Goal: Task Accomplishment & Management: Manage account settings

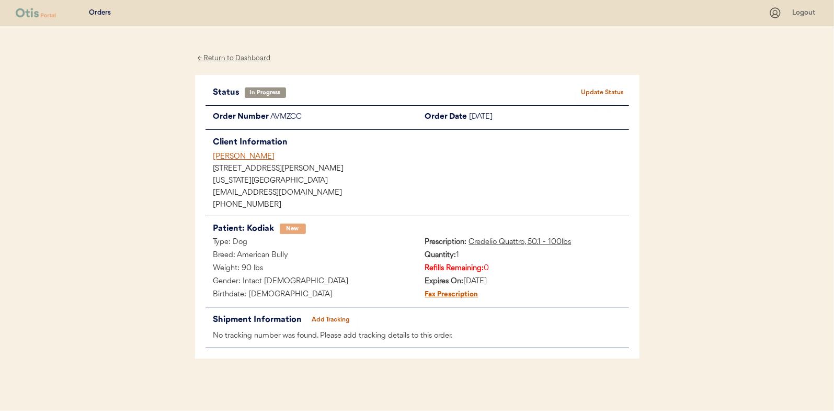
click at [101, 8] on div "Orders" at bounding box center [100, 13] width 22 height 10
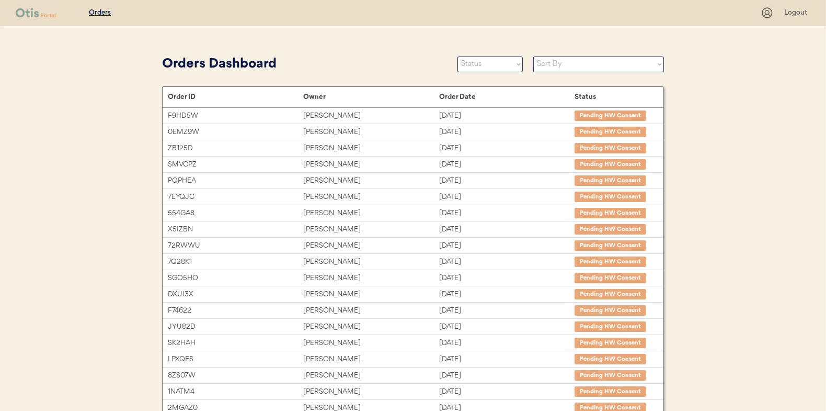
drag, startPoint x: 686, startPoint y: 89, endPoint x: 672, endPoint y: 94, distance: 15.1
click at [686, 89] on div "Orders Logout Orders Dashboard Status On Hold New In Progress Complete Pending …" at bounding box center [413, 286] width 826 height 573
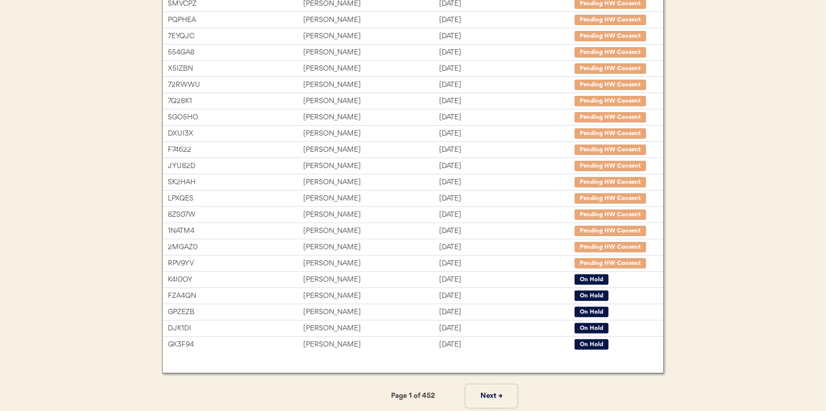
click at [491, 392] on button "Next →" at bounding box center [491, 396] width 52 height 24
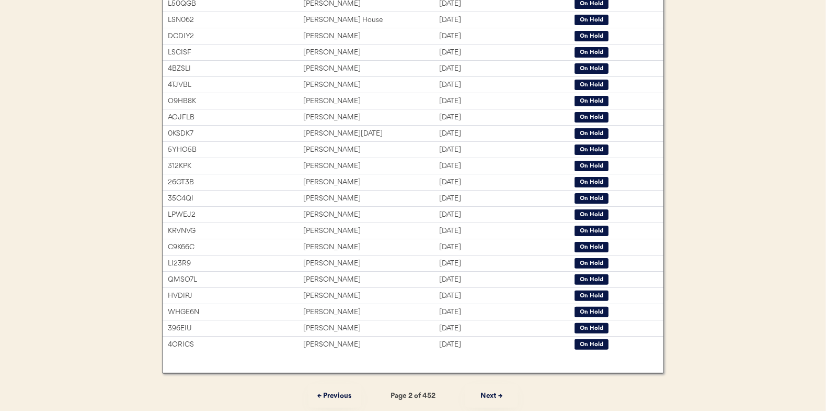
click at [491, 392] on button "Next →" at bounding box center [491, 396] width 52 height 24
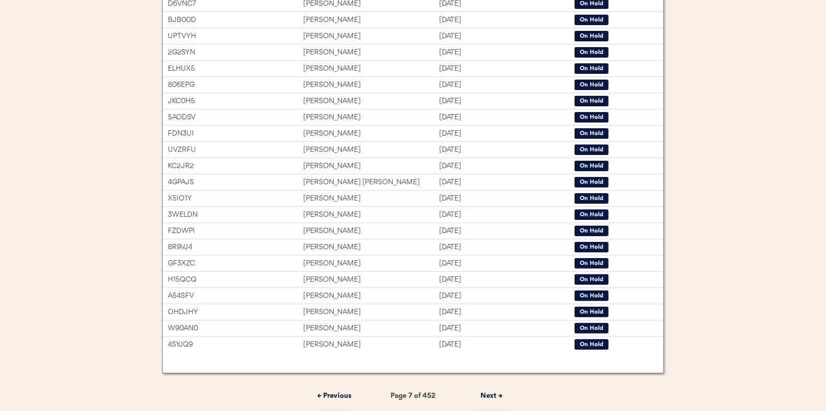
click at [491, 395] on button "Next →" at bounding box center [491, 396] width 52 height 24
click at [488, 391] on button "Next →" at bounding box center [491, 396] width 52 height 24
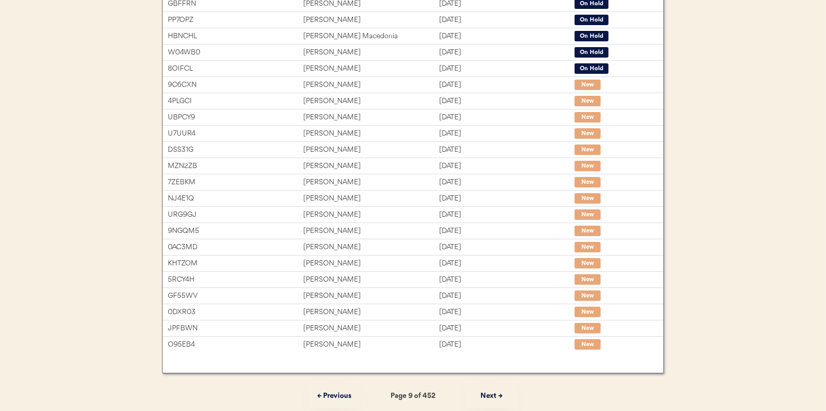
click at [488, 391] on button "Next →" at bounding box center [491, 396] width 52 height 24
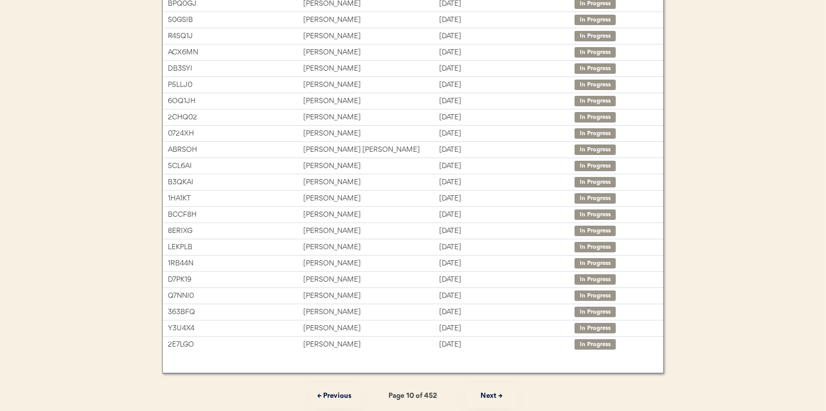
click at [488, 391] on button "Next →" at bounding box center [491, 396] width 52 height 24
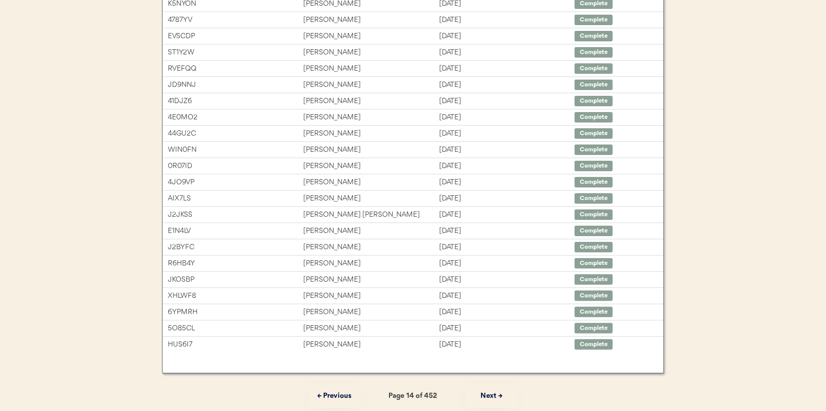
click at [344, 393] on button "← Previous" at bounding box center [335, 396] width 52 height 24
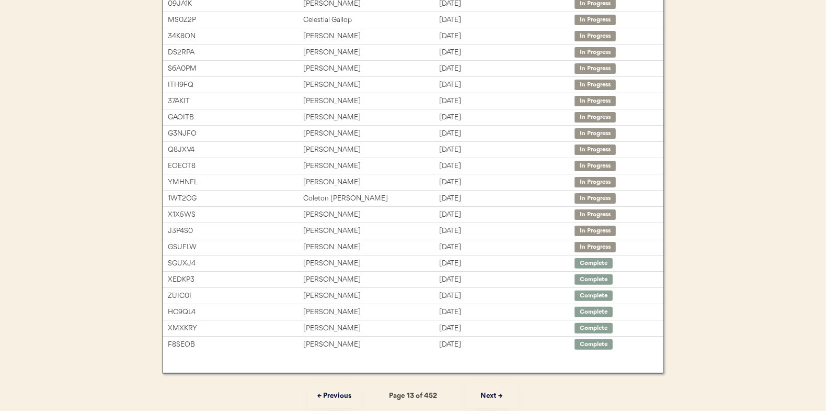
click at [344, 393] on button "← Previous" at bounding box center [335, 396] width 52 height 24
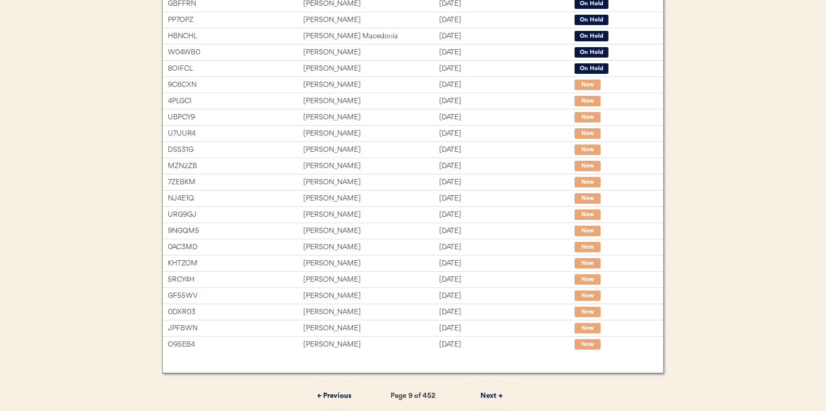
click at [344, 393] on button "← Previous" at bounding box center [335, 396] width 52 height 24
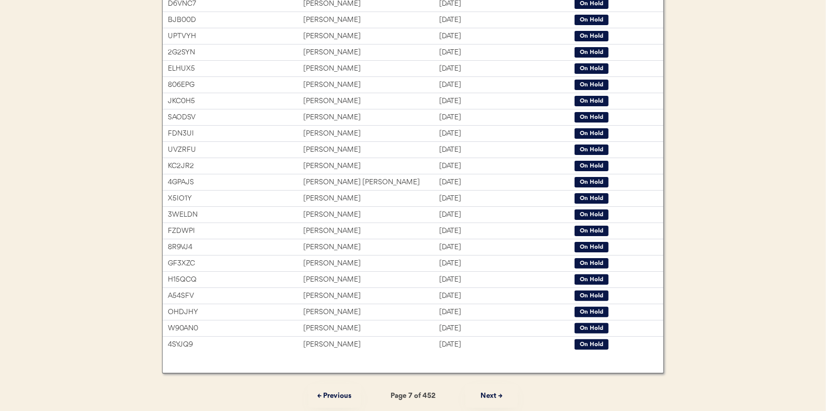
click at [344, 393] on button "← Previous" at bounding box center [335, 396] width 52 height 24
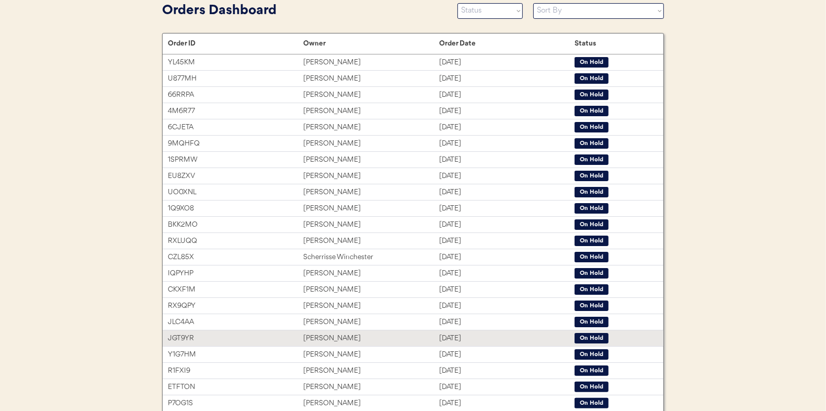
scroll to position [4, 0]
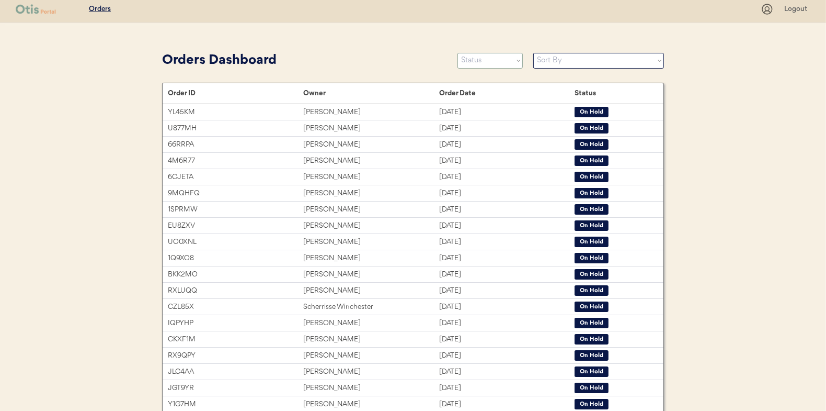
click at [479, 64] on select "Status On Hold New In Progress Complete Pending HW Consent Canceled" at bounding box center [490, 61] width 65 height 16
select select ""new""
click at [458, 53] on select "Status On Hold New In Progress Complete Pending HW Consent Canceled" at bounding box center [490, 61] width 65 height 16
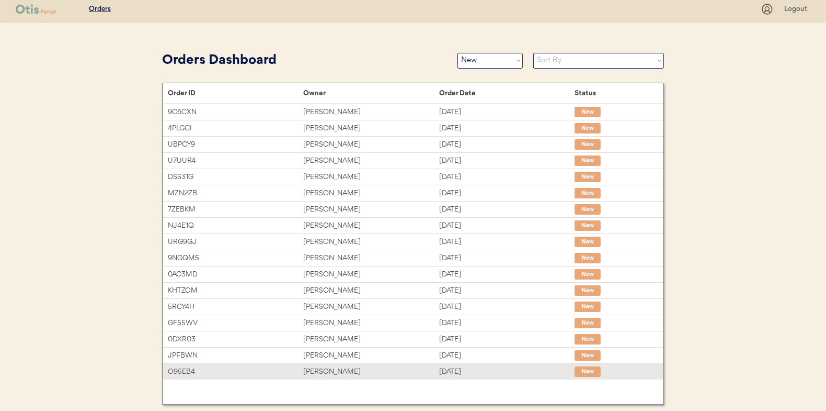
click at [236, 367] on div "O95EB4" at bounding box center [235, 372] width 135 height 12
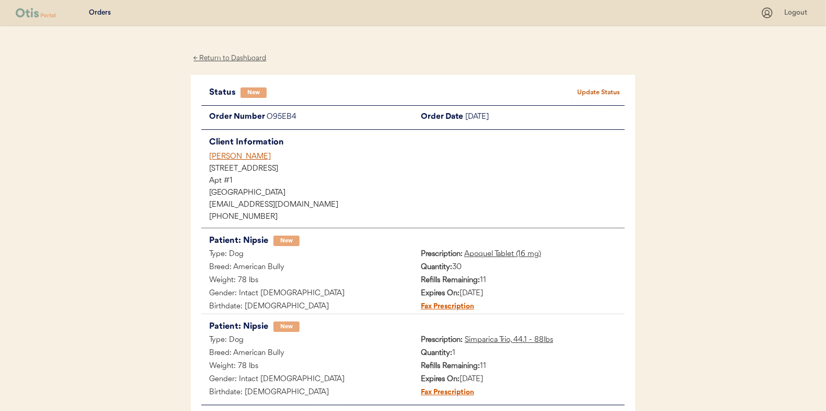
click at [597, 92] on button "Update Status" at bounding box center [599, 92] width 52 height 15
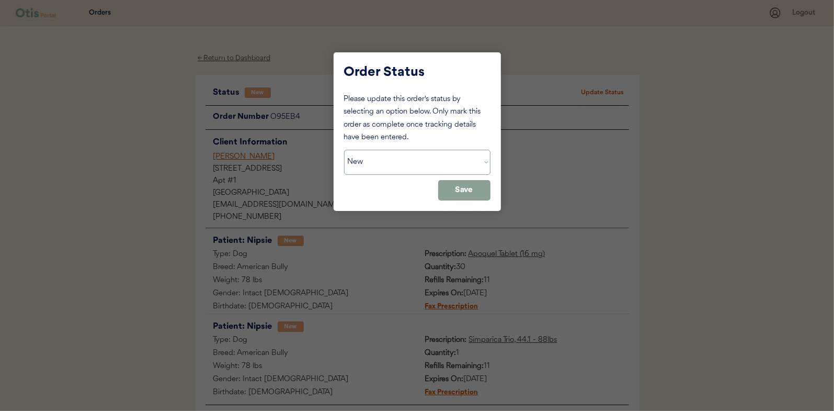
click at [429, 159] on select "Status On Hold New In Progress Complete Pending HW Consent Canceled" at bounding box center [417, 162] width 146 height 25
select select ""in_progress""
click at [344, 150] on select "Status On Hold New In Progress Complete Pending HW Consent Canceled" at bounding box center [417, 162] width 146 height 25
click at [458, 194] on button "Save" at bounding box center [464, 190] width 52 height 20
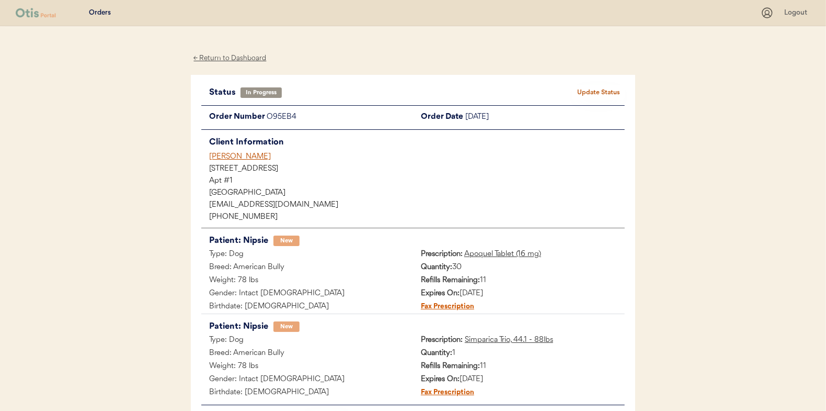
click at [225, 59] on div "← Return to Dashboard" at bounding box center [230, 58] width 78 height 12
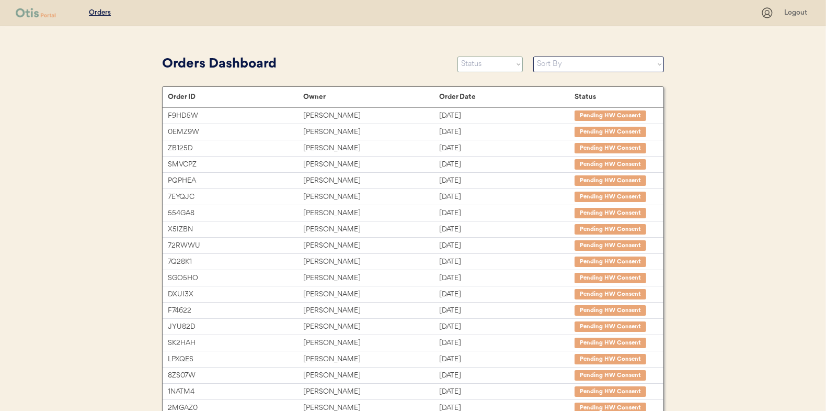
click at [502, 65] on select "Status On Hold New In Progress Complete Pending HW Consent Canceled" at bounding box center [490, 64] width 65 height 16
select select ""new""
click at [458, 56] on select "Status On Hold New In Progress Complete Pending HW Consent Canceled" at bounding box center [490, 64] width 65 height 16
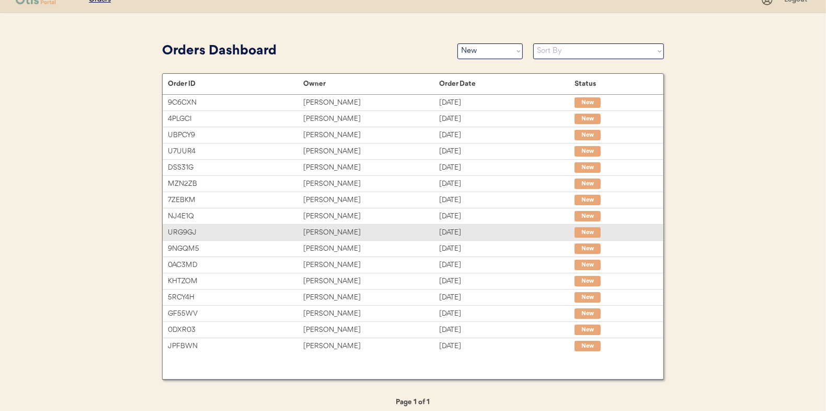
scroll to position [20, 0]
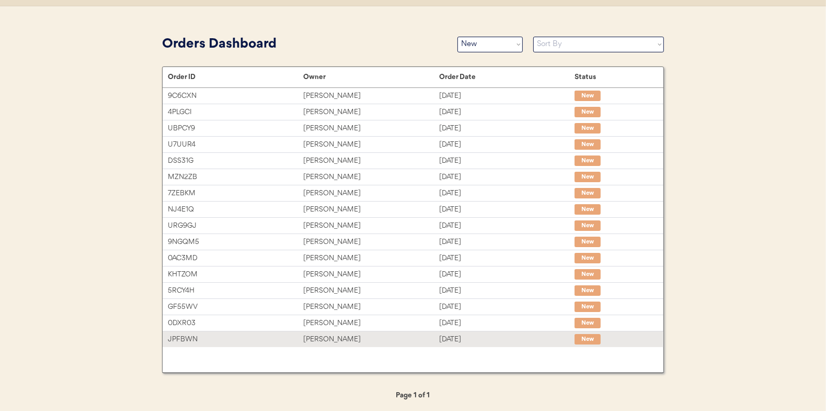
click at [337, 338] on div "[PERSON_NAME]" at bounding box center [370, 339] width 135 height 12
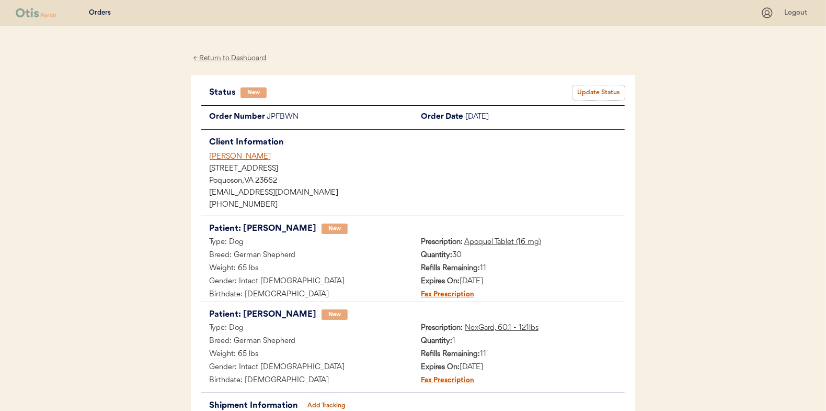
click at [590, 92] on button "Update Status" at bounding box center [599, 92] width 52 height 15
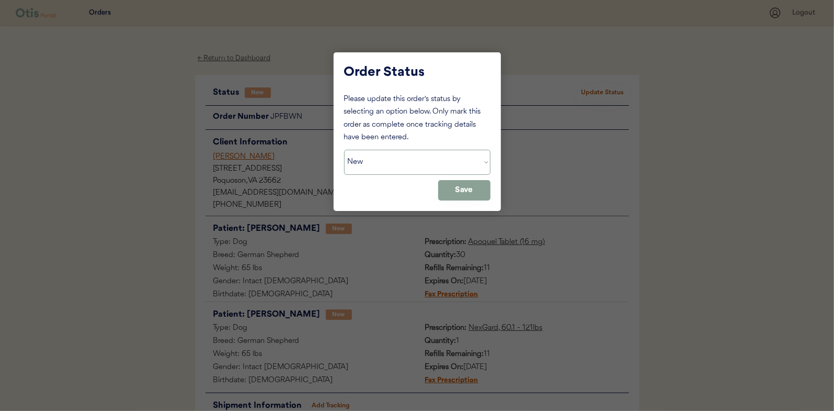
click at [389, 168] on select "Status On Hold New In Progress Complete Pending HW Consent Canceled" at bounding box center [417, 162] width 146 height 25
select select ""in_progress""
click at [344, 150] on select "Status On Hold New In Progress Complete Pending HW Consent Canceled" at bounding box center [417, 162] width 146 height 25
click at [469, 196] on button "Save" at bounding box center [464, 190] width 52 height 20
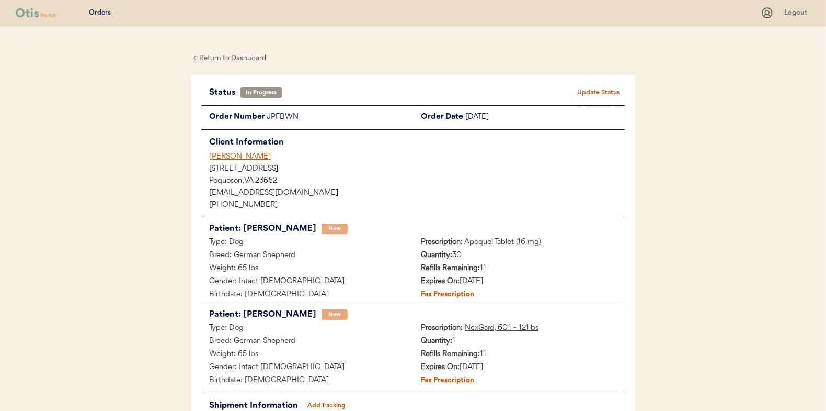
click at [220, 58] on div "← Return to Dashboard" at bounding box center [230, 58] width 78 height 12
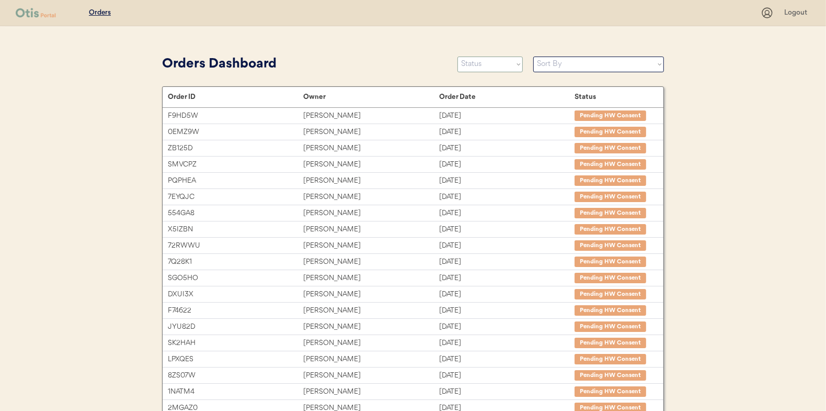
click at [493, 57] on select "Status On Hold New In Progress Complete Pending HW Consent Canceled" at bounding box center [490, 64] width 65 height 16
select select ""new""
click at [458, 56] on select "Status On Hold New In Progress Complete Pending HW Consent Canceled" at bounding box center [490, 64] width 65 height 16
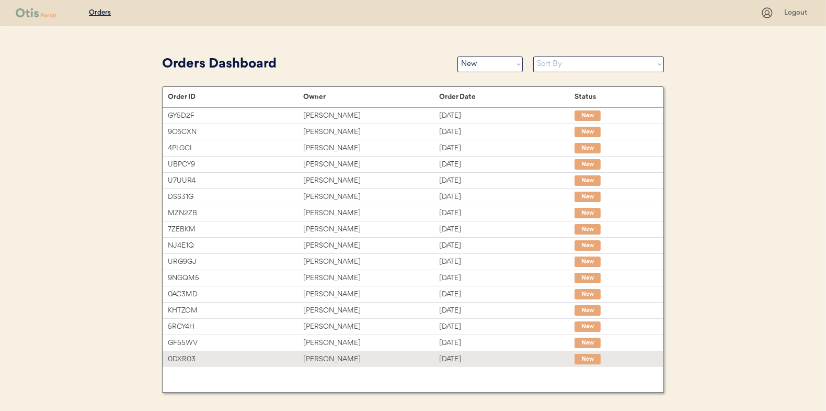
click at [414, 353] on div "[PERSON_NAME]" at bounding box center [370, 359] width 135 height 12
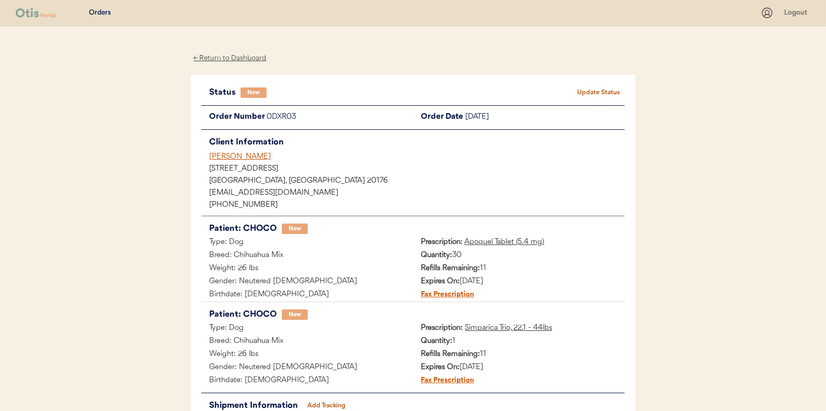
click at [583, 92] on button "Update Status" at bounding box center [599, 92] width 52 height 15
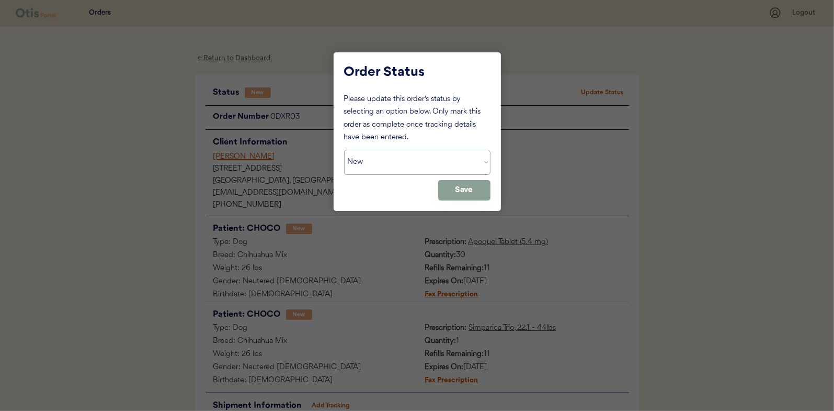
click at [413, 153] on select "Status On Hold New In Progress Complete Pending HW Consent Canceled" at bounding box center [417, 162] width 146 height 25
select select ""in_progress""
click at [344, 150] on select "Status On Hold New In Progress Complete Pending HW Consent Canceled" at bounding box center [417, 162] width 146 height 25
click at [480, 196] on button "Save" at bounding box center [464, 190] width 52 height 20
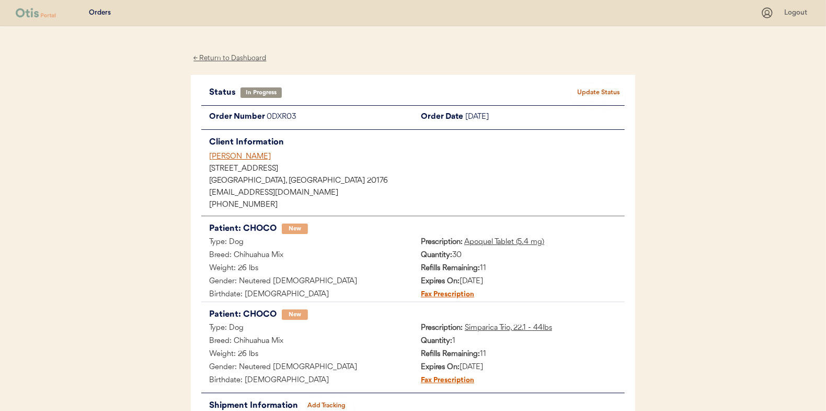
click at [242, 60] on div "← Return to Dashboard" at bounding box center [230, 58] width 78 height 12
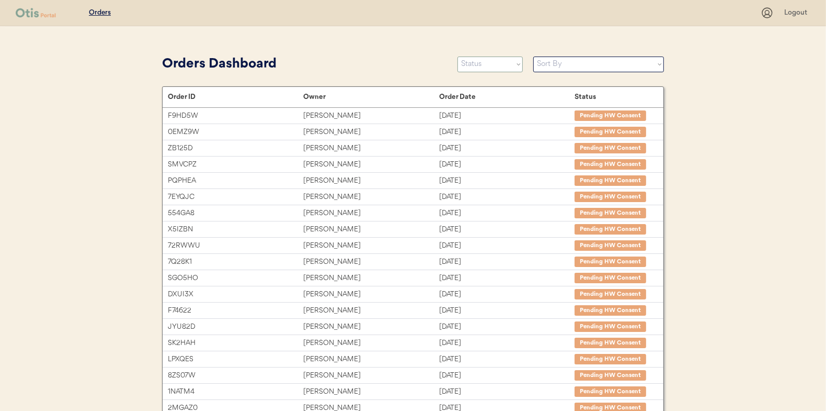
click at [482, 63] on select "Status On Hold New In Progress Complete Pending HW Consent Canceled" at bounding box center [490, 64] width 65 height 16
select select ""new""
click at [458, 56] on select "Status On Hold New In Progress Complete Pending HW Consent Canceled" at bounding box center [490, 64] width 65 height 16
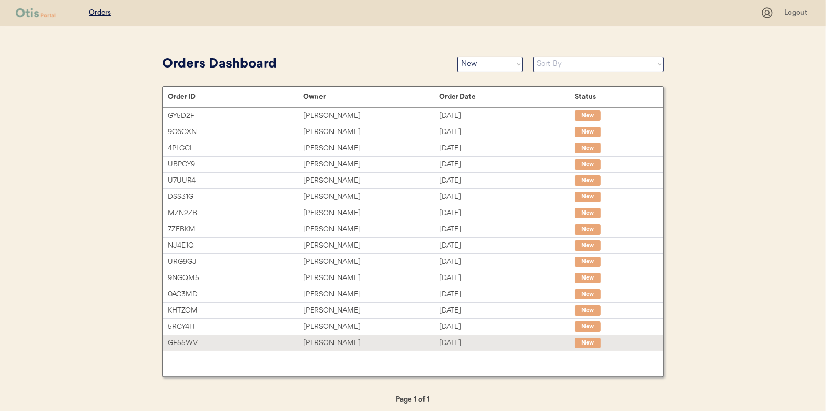
click at [271, 342] on div "GF55WV" at bounding box center [235, 343] width 135 height 12
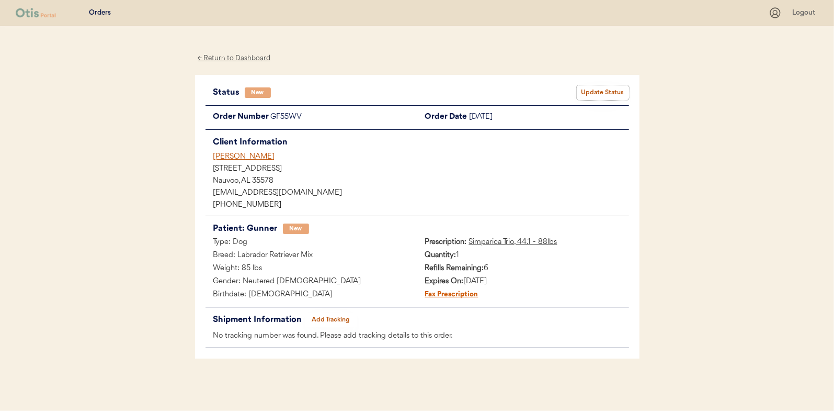
click at [597, 85] on button "Update Status" at bounding box center [603, 92] width 52 height 15
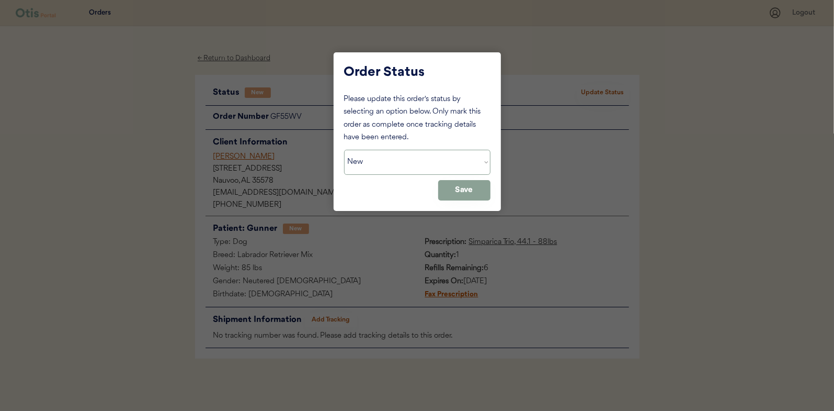
click at [415, 162] on select "Status On Hold New In Progress Complete Pending HW Consent Canceled" at bounding box center [417, 162] width 146 height 25
select select ""in_progress""
click at [344, 150] on select "Status On Hold New In Progress Complete Pending HW Consent Canceled" at bounding box center [417, 162] width 146 height 25
click at [476, 193] on button "Save" at bounding box center [464, 190] width 52 height 20
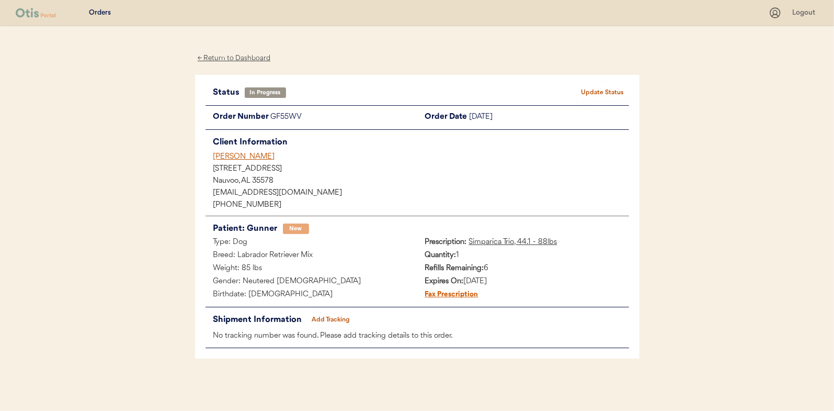
click at [239, 58] on div "← Return to Dashboard" at bounding box center [234, 58] width 78 height 12
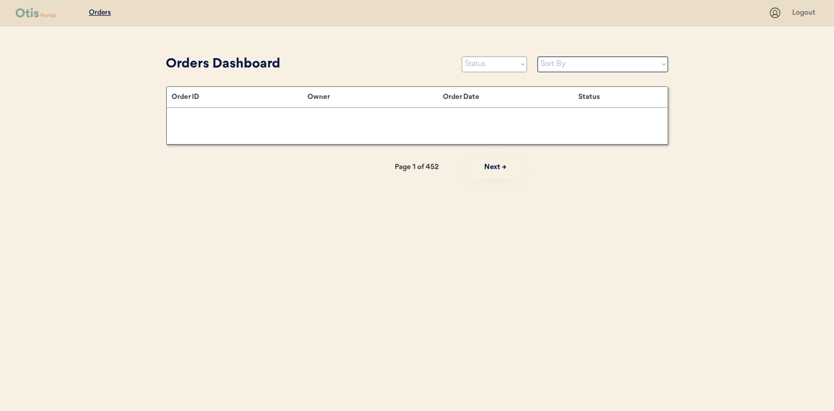
click at [496, 66] on select "Status On Hold New In Progress Complete Pending HW Consent Canceled" at bounding box center [494, 64] width 65 height 16
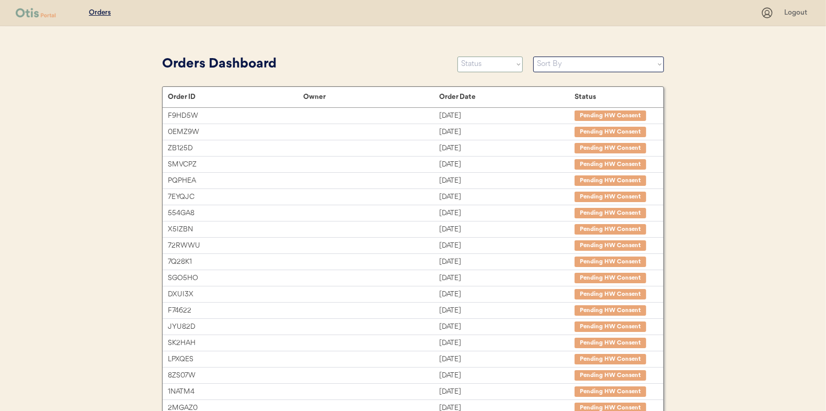
select select ""new""
click at [458, 56] on select "Status On Hold New In Progress Complete Pending HW Consent Canceled" at bounding box center [490, 64] width 65 height 16
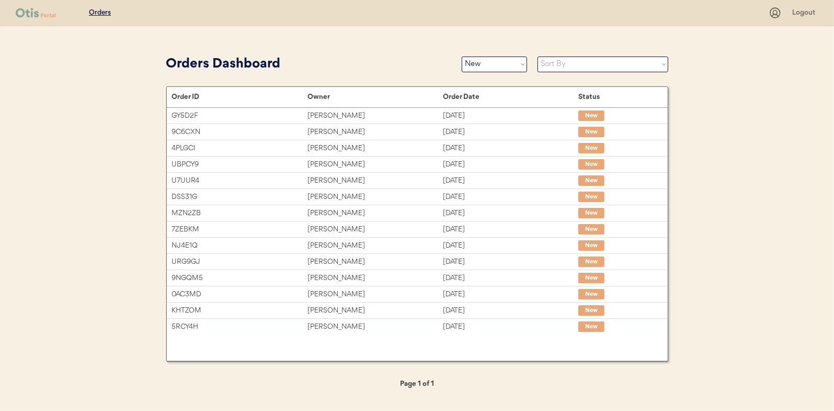
click at [364, 335] on div "GY5D2F Jean Drury Sep 16, 2025 New 9C6CXN Rachel Hassan Sep 16, 2025 New 4PLGCI…" at bounding box center [417, 224] width 501 height 232
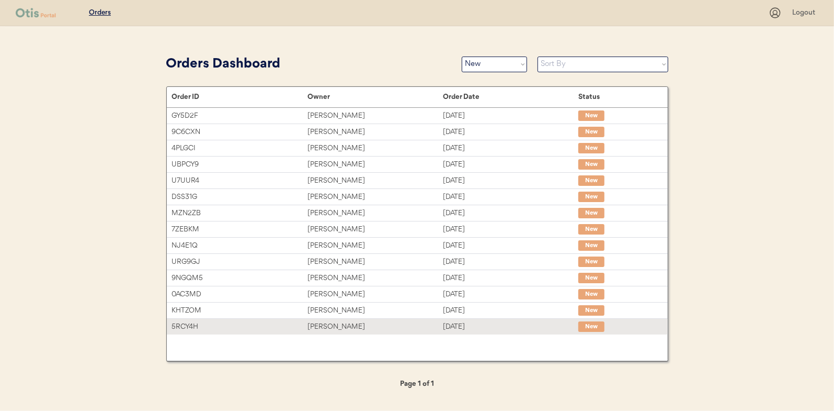
click at [370, 324] on div "Jonelle Gote" at bounding box center [375, 327] width 135 height 12
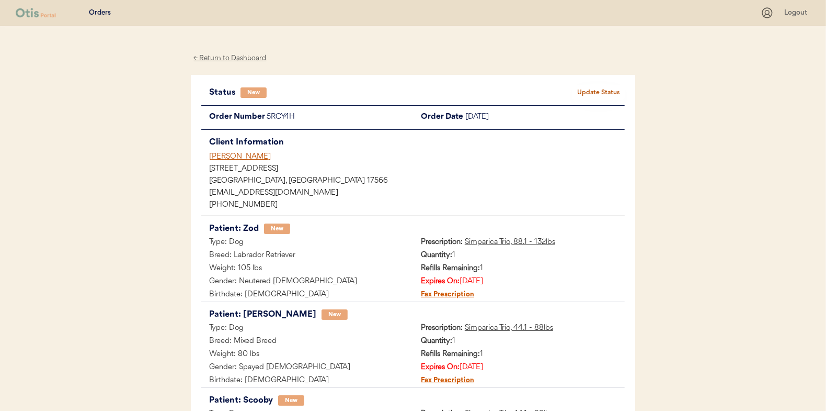
drag, startPoint x: 339, startPoint y: 204, endPoint x: 337, endPoint y: 175, distance: 28.8
click at [337, 175] on div "Client Information Jonelle Gote 240 Hideaway Drive Quarryville, PA 17566 jrgote…" at bounding box center [413, 172] width 424 height 75
click at [598, 88] on button "Update Status" at bounding box center [599, 92] width 52 height 15
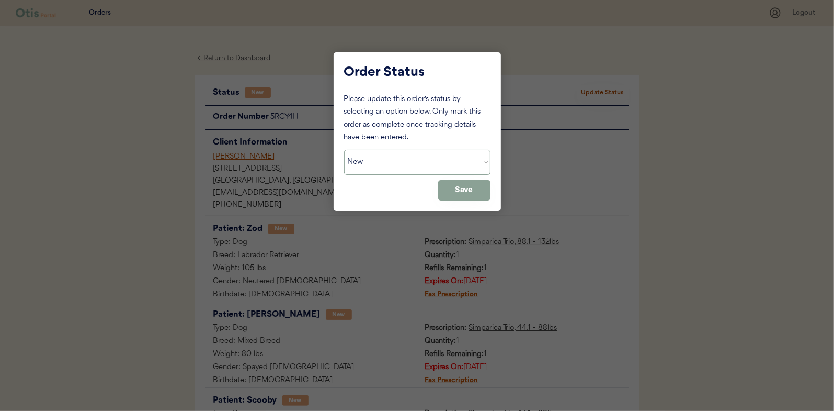
click at [378, 157] on select "Status On Hold New In Progress Complete Pending HW Consent Canceled" at bounding box center [417, 162] width 146 height 25
select select ""in_progress""
click at [344, 150] on select "Status On Hold New In Progress Complete Pending HW Consent Canceled" at bounding box center [417, 162] width 146 height 25
click at [476, 191] on button "Save" at bounding box center [464, 190] width 52 height 20
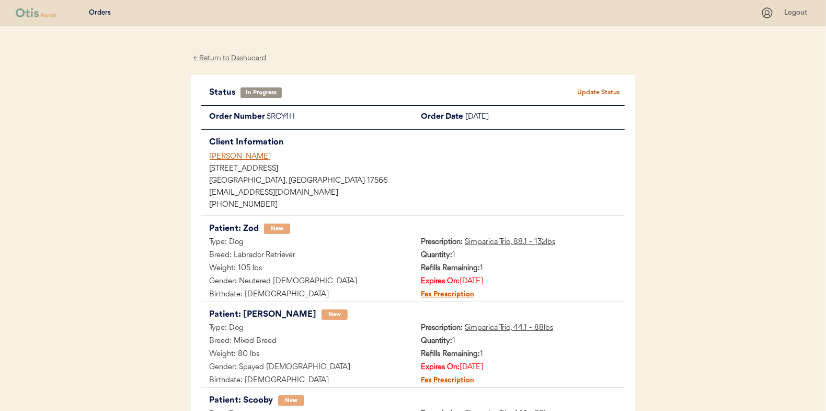
click at [231, 55] on div "← Return to Dashboard" at bounding box center [230, 58] width 78 height 12
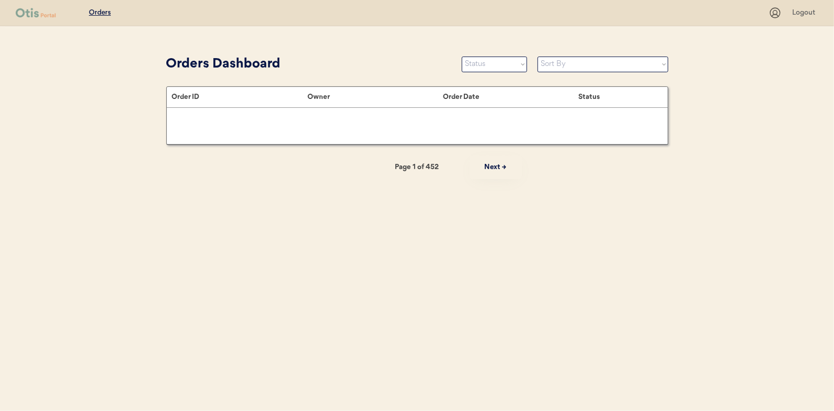
click at [509, 65] on select "Status On Hold New In Progress Complete Pending HW Consent Canceled" at bounding box center [494, 64] width 65 height 16
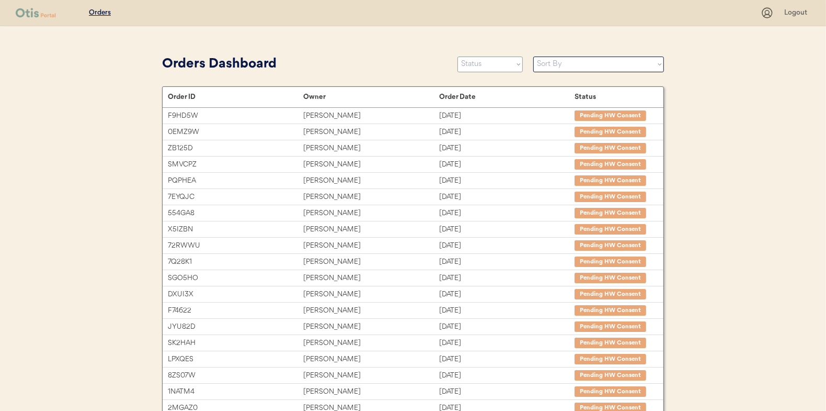
select select ""new""
click at [458, 56] on select "Status On Hold New In Progress Complete Pending HW Consent Canceled" at bounding box center [490, 64] width 65 height 16
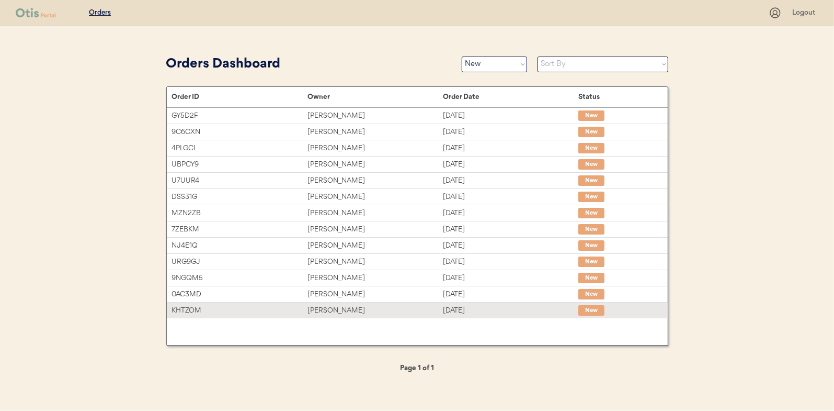
click at [439, 305] on div "Maria Cedeno" at bounding box center [375, 310] width 135 height 12
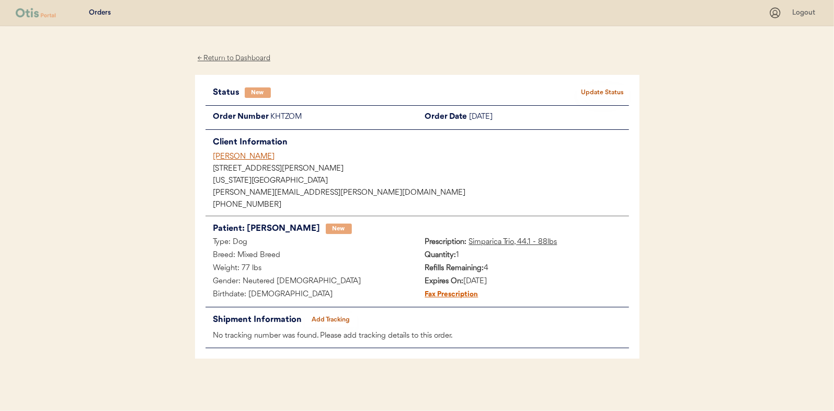
click at [597, 93] on button "Update Status" at bounding box center [603, 92] width 52 height 15
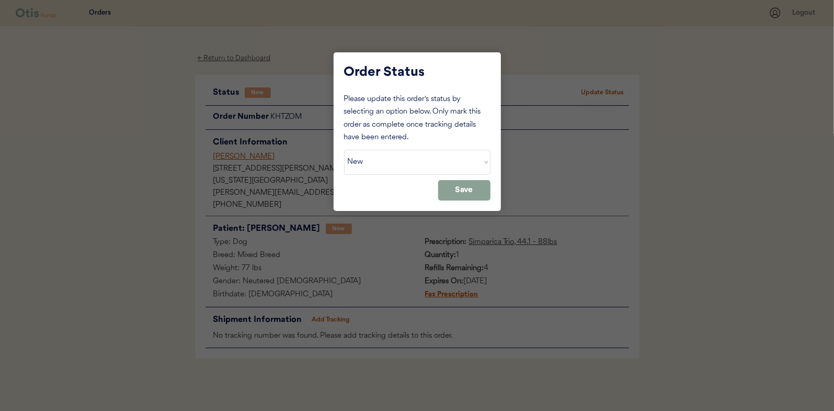
click at [416, 161] on select "Status On Hold New In Progress Complete Pending HW Consent Canceled" at bounding box center [417, 162] width 146 height 25
select select ""in_progress""
click at [344, 150] on select "Status On Hold New In Progress Complete Pending HW Consent Canceled" at bounding box center [417, 162] width 146 height 25
click at [457, 191] on button "Save" at bounding box center [464, 190] width 52 height 20
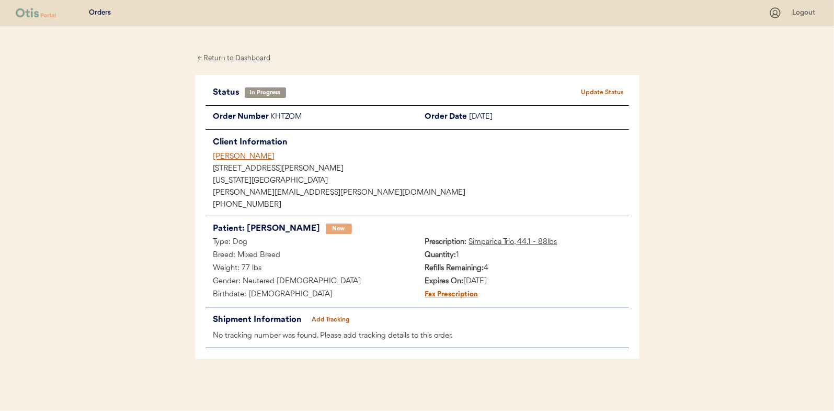
click at [224, 58] on div "← Return to Dashboard" at bounding box center [234, 58] width 78 height 12
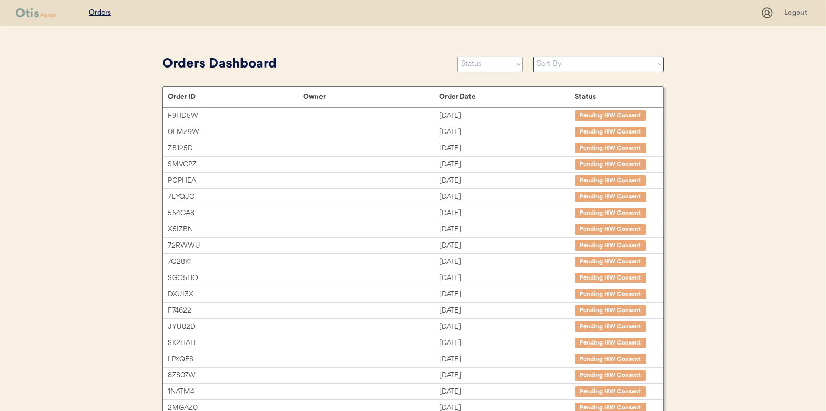
click at [472, 65] on select "Status On Hold New In Progress Complete Pending HW Consent Canceled" at bounding box center [490, 64] width 65 height 16
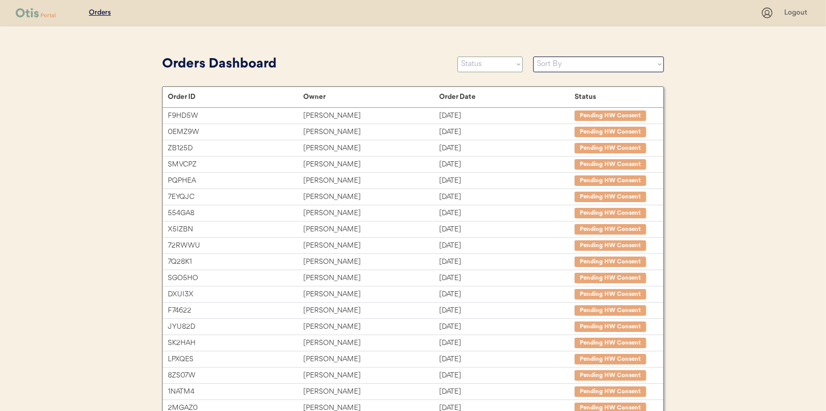
select select ""new""
click at [458, 56] on select "Status On Hold New In Progress Complete Pending HW Consent Canceled" at bounding box center [490, 64] width 65 height 16
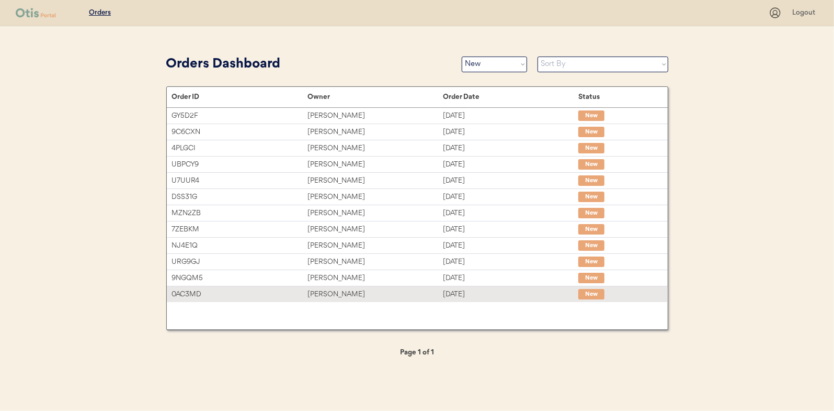
click at [270, 290] on div "0AC3MD" at bounding box center [239, 294] width 135 height 12
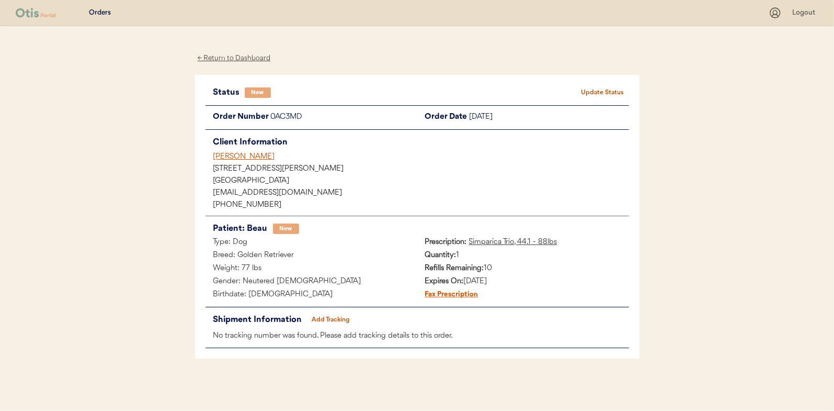
click at [589, 85] on button "Update Status" at bounding box center [603, 92] width 52 height 15
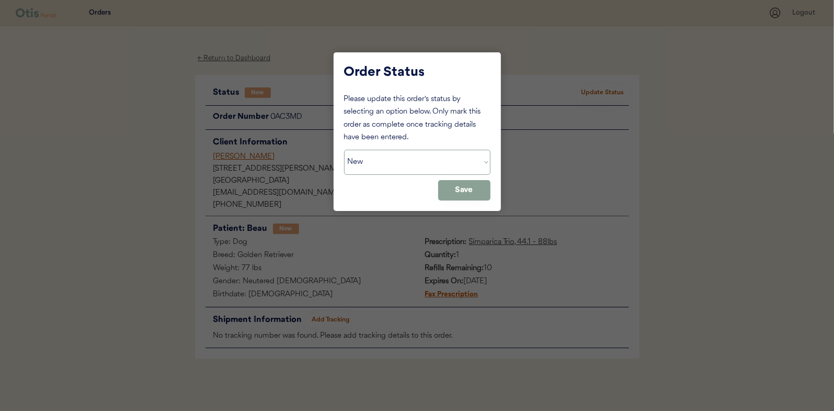
click at [380, 172] on select "Status On Hold New In Progress Complete Pending HW Consent Canceled" at bounding box center [417, 162] width 146 height 25
select select ""in_progress""
click at [344, 150] on select "Status On Hold New In Progress Complete Pending HW Consent Canceled" at bounding box center [417, 162] width 146 height 25
click at [471, 192] on button "Save" at bounding box center [464, 190] width 52 height 20
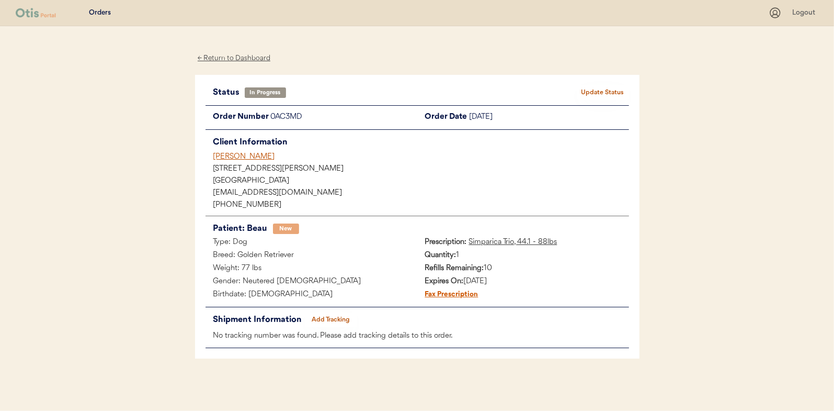
click at [246, 55] on div "← Return to Dashboard" at bounding box center [234, 58] width 78 height 12
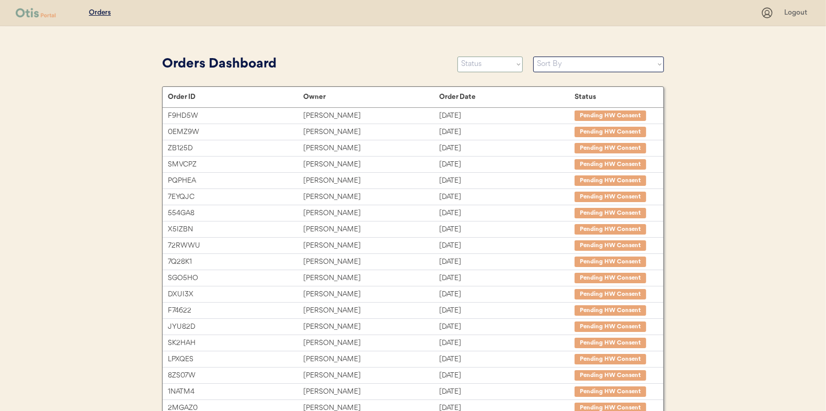
click at [477, 65] on select "Status On Hold New In Progress Complete Pending HW Consent Canceled" at bounding box center [490, 64] width 65 height 16
select select ""new""
click at [458, 56] on select "Status On Hold New In Progress Complete Pending HW Consent Canceled" at bounding box center [490, 64] width 65 height 16
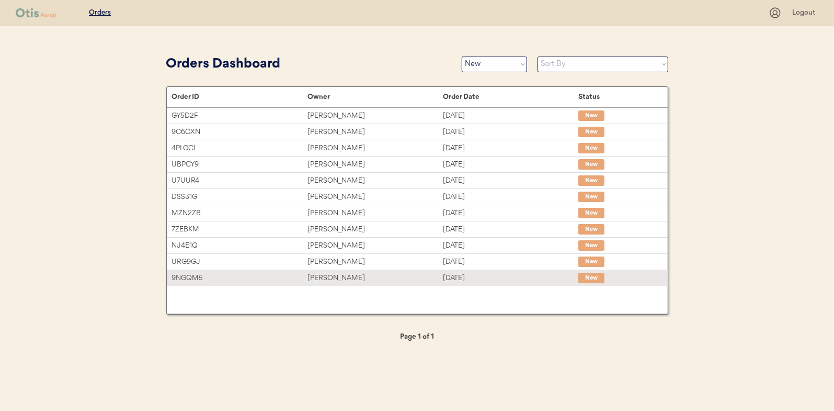
click at [393, 278] on div "[PERSON_NAME]" at bounding box center [375, 278] width 135 height 12
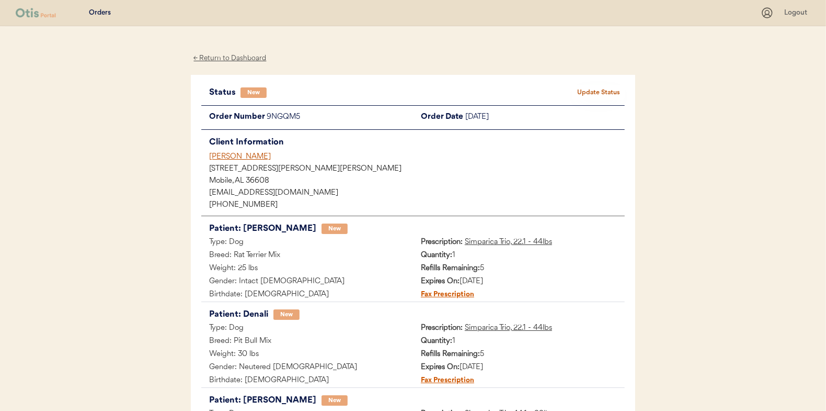
click at [590, 89] on button "Update Status" at bounding box center [599, 92] width 52 height 15
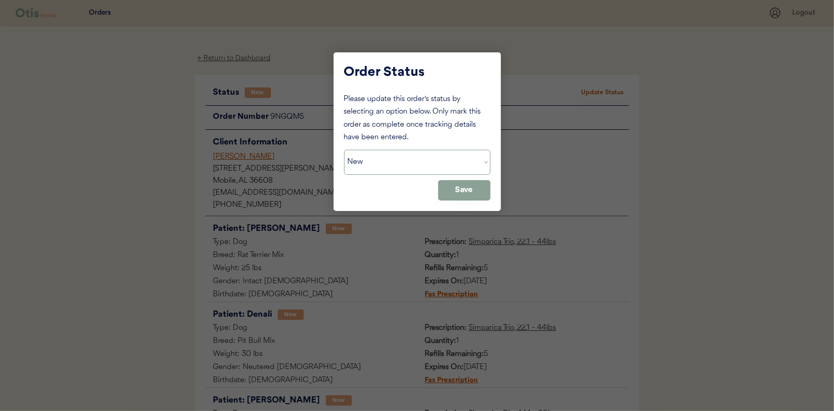
click at [385, 156] on select "Status On Hold New In Progress Complete Pending HW Consent Canceled" at bounding box center [417, 162] width 146 height 25
select select ""in_progress""
click at [344, 150] on select "Status On Hold New In Progress Complete Pending HW Consent Canceled" at bounding box center [417, 162] width 146 height 25
click at [484, 192] on button "Save" at bounding box center [464, 190] width 52 height 20
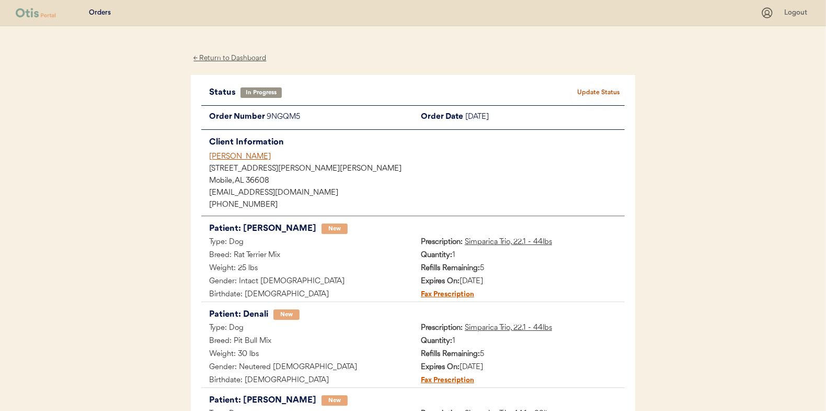
click at [215, 62] on div "← Return to Dashboard" at bounding box center [230, 58] width 78 height 12
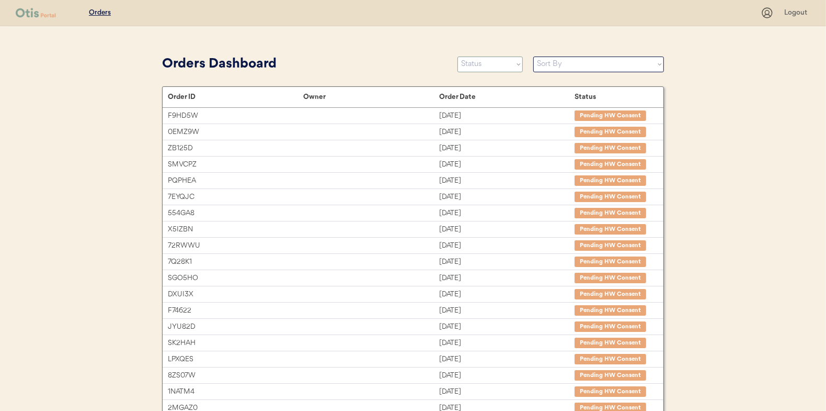
click at [507, 69] on select "Status On Hold New In Progress Complete Pending HW Consent Canceled" at bounding box center [490, 64] width 65 height 16
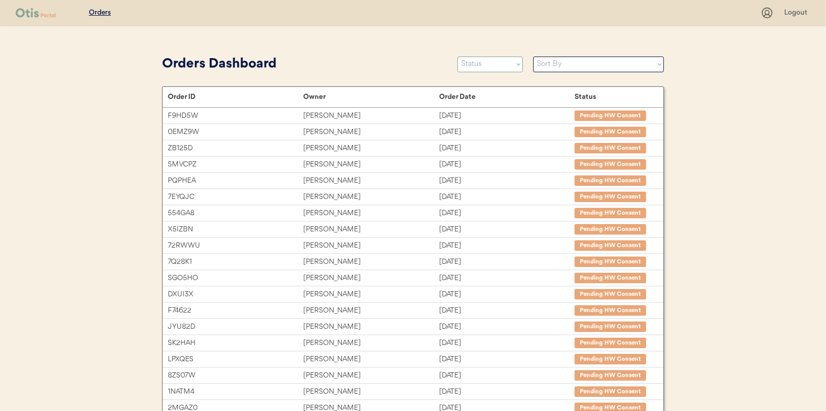
select select ""new""
click at [458, 56] on select "Status On Hold New In Progress Complete Pending HW Consent Canceled" at bounding box center [490, 64] width 65 height 16
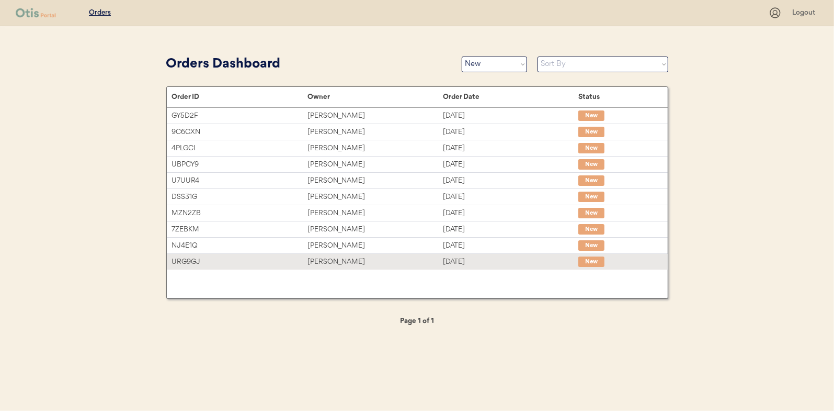
click at [338, 258] on div "[PERSON_NAME]" at bounding box center [375, 262] width 135 height 12
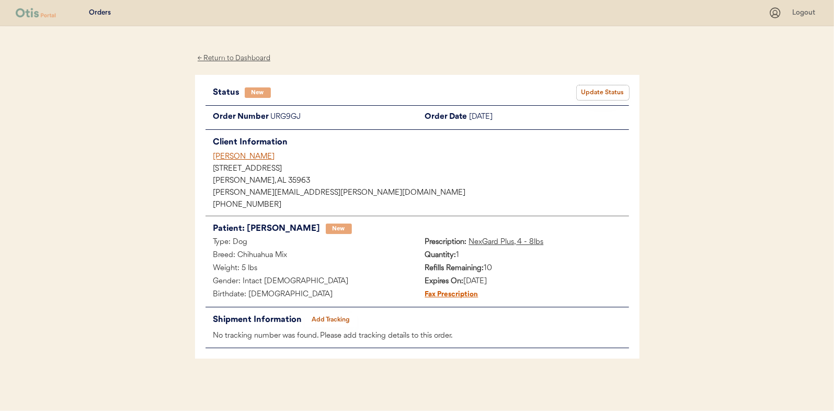
click at [607, 95] on button "Update Status" at bounding box center [603, 92] width 52 height 15
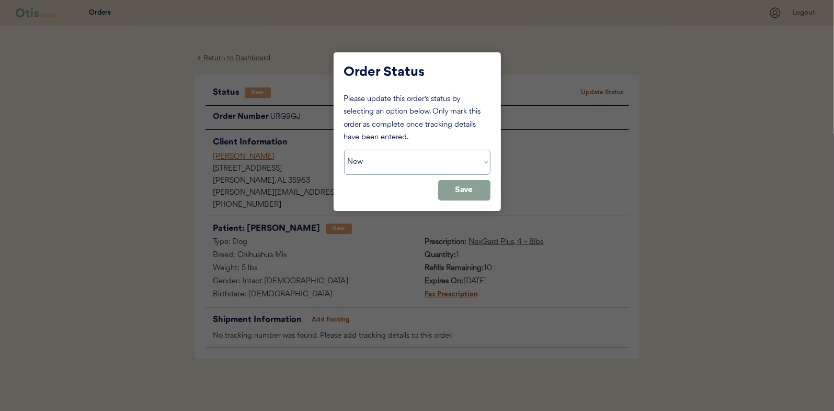
click at [395, 165] on select "Status On Hold New In Progress Complete Pending HW Consent Canceled" at bounding box center [417, 162] width 146 height 25
select select ""in_progress""
click at [344, 150] on select "Status On Hold New In Progress Complete Pending HW Consent Canceled" at bounding box center [417, 162] width 146 height 25
click at [456, 188] on button "Save" at bounding box center [464, 190] width 52 height 20
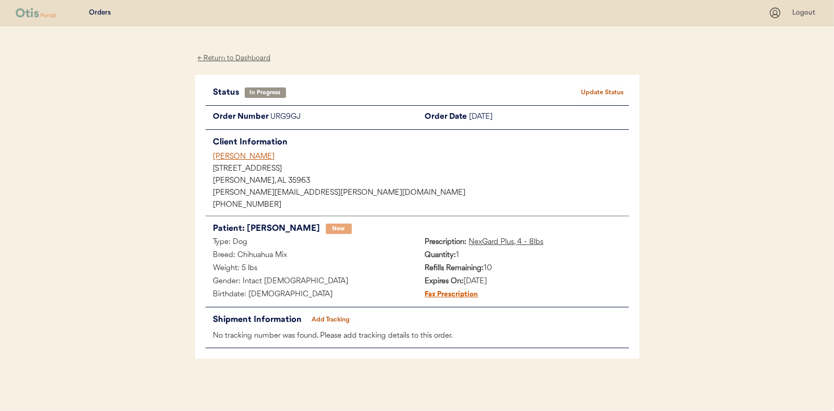
click at [230, 60] on div "← Return to Dashboard" at bounding box center [234, 58] width 78 height 12
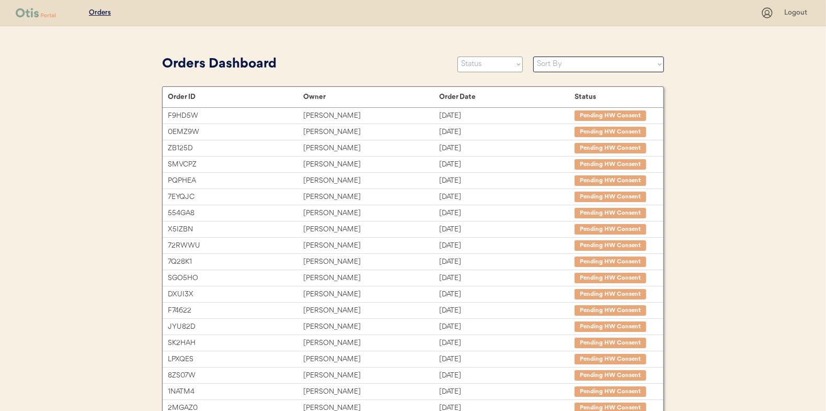
click at [484, 67] on select "Status On Hold New In Progress Complete Pending HW Consent Canceled" at bounding box center [490, 64] width 65 height 16
select select ""new""
click at [458, 56] on select "Status On Hold New In Progress Complete Pending HW Consent Canceled" at bounding box center [490, 64] width 65 height 16
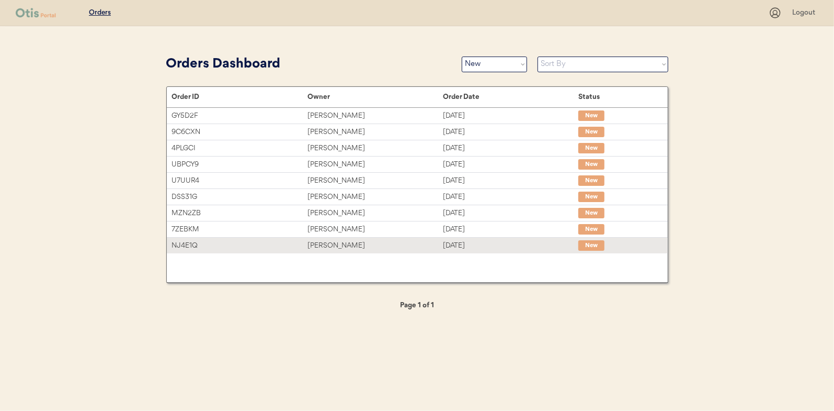
click at [254, 240] on div "NJ4E1Q" at bounding box center [239, 246] width 135 height 12
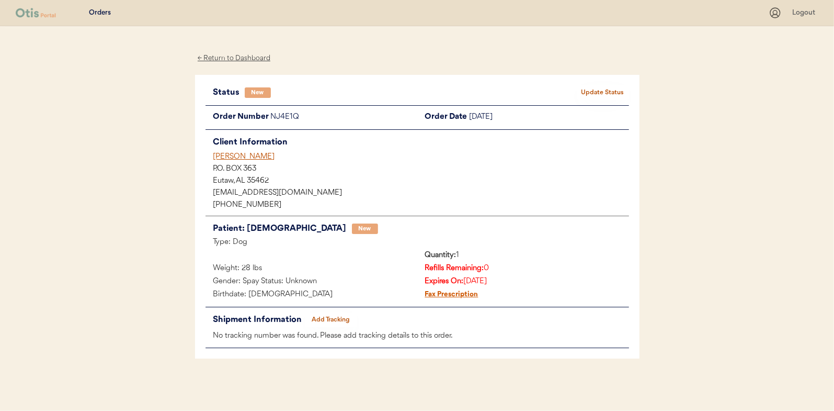
drag, startPoint x: 486, startPoint y: 196, endPoint x: 400, endPoint y: 158, distance: 94.2
click at [400, 158] on div "[PERSON_NAME]" at bounding box center [421, 156] width 416 height 11
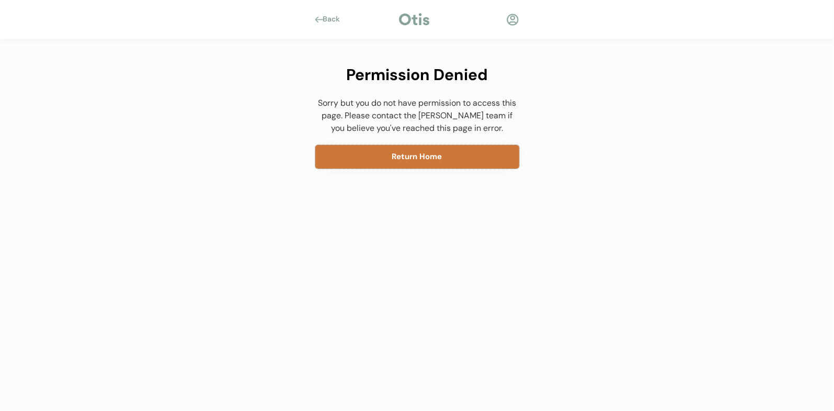
click at [368, 151] on button "Return Home" at bounding box center [417, 157] width 204 height 24
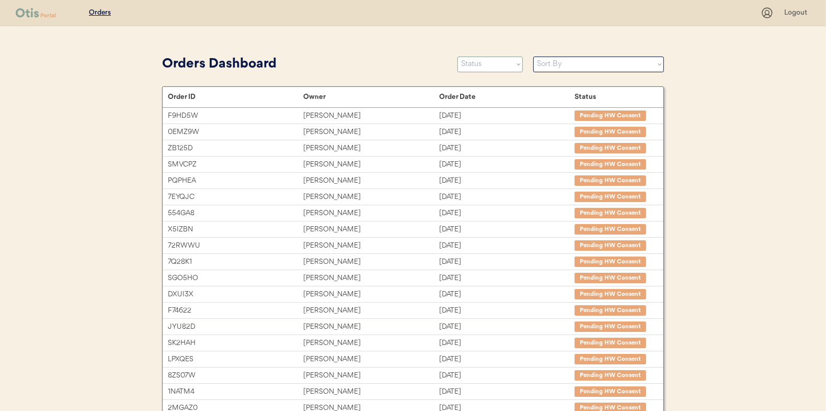
click at [482, 70] on select "Status On Hold New In Progress Complete Pending HW Consent Canceled" at bounding box center [490, 64] width 65 height 16
select select ""new""
click at [458, 56] on select "Status On Hold New In Progress Complete Pending HW Consent Canceled" at bounding box center [490, 64] width 65 height 16
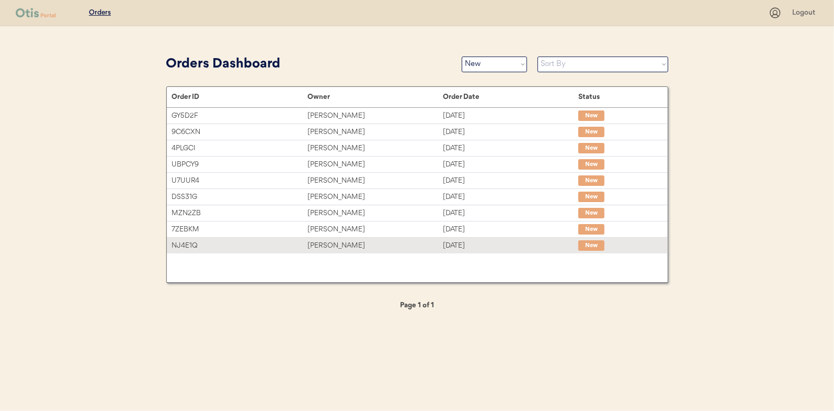
click at [347, 245] on div "SHARON TRAMMELL" at bounding box center [375, 246] width 135 height 12
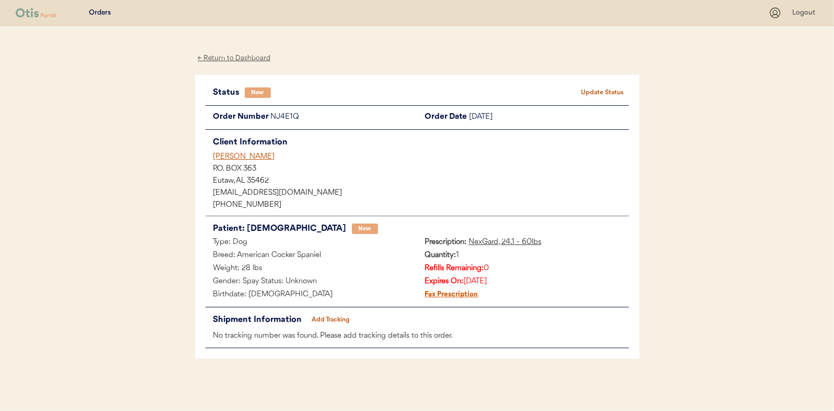
click at [599, 93] on button "Update Status" at bounding box center [603, 92] width 52 height 15
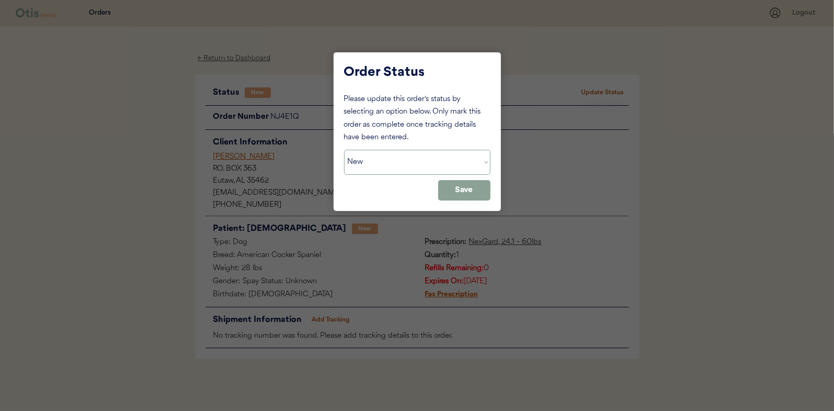
click at [423, 165] on select "Status On Hold New In Progress Complete Pending HW Consent Canceled" at bounding box center [417, 162] width 146 height 25
select select ""in_progress""
click at [344, 150] on select "Status On Hold New In Progress Complete Pending HW Consent Canceled" at bounding box center [417, 162] width 146 height 25
click at [446, 188] on button "Save" at bounding box center [464, 190] width 52 height 20
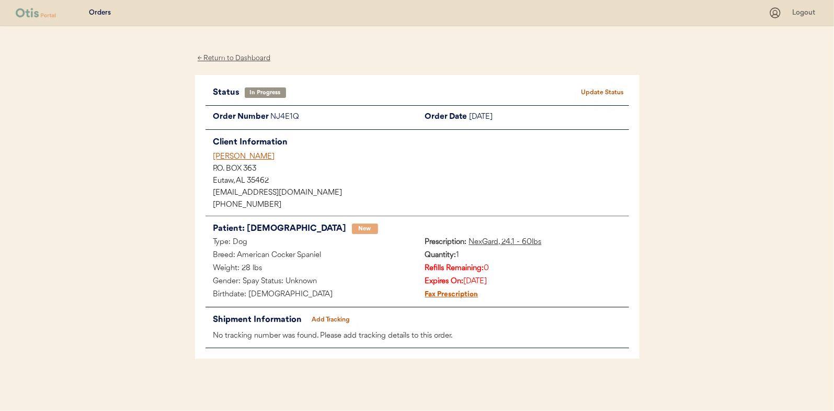
click at [220, 62] on div "← Return to Dashboard" at bounding box center [234, 58] width 78 height 12
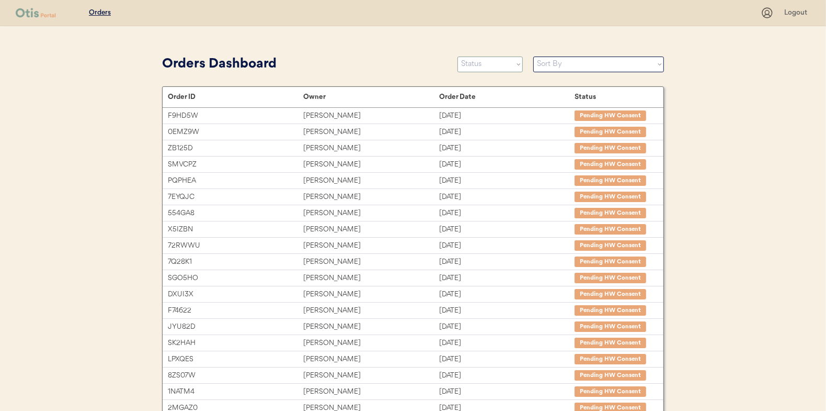
click at [498, 69] on select "Status On Hold New In Progress Complete Pending HW Consent Canceled" at bounding box center [490, 64] width 65 height 16
select select ""new""
click at [458, 56] on select "Status On Hold New In Progress Complete Pending HW Consent Canceled" at bounding box center [490, 64] width 65 height 16
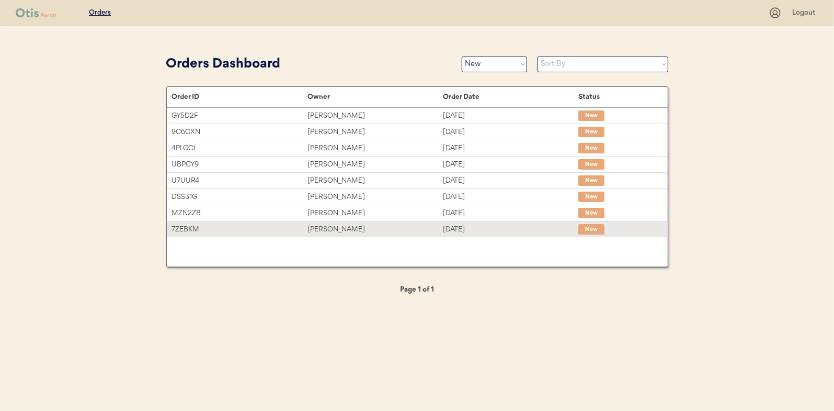
click at [360, 226] on div "[PERSON_NAME]" at bounding box center [375, 229] width 135 height 12
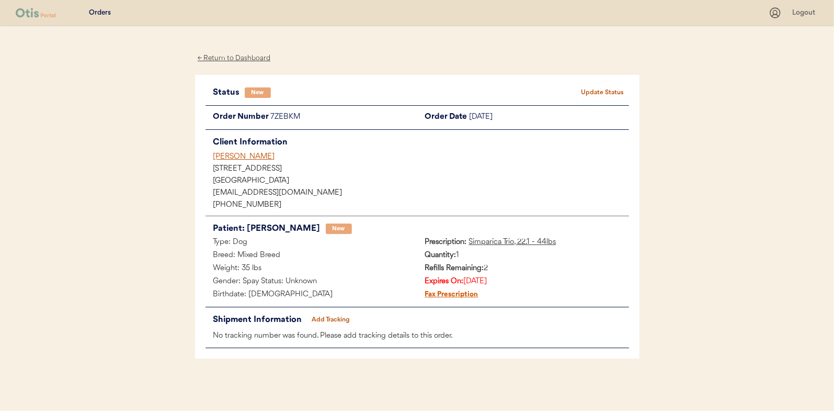
click at [598, 92] on button "Update Status" at bounding box center [603, 92] width 52 height 15
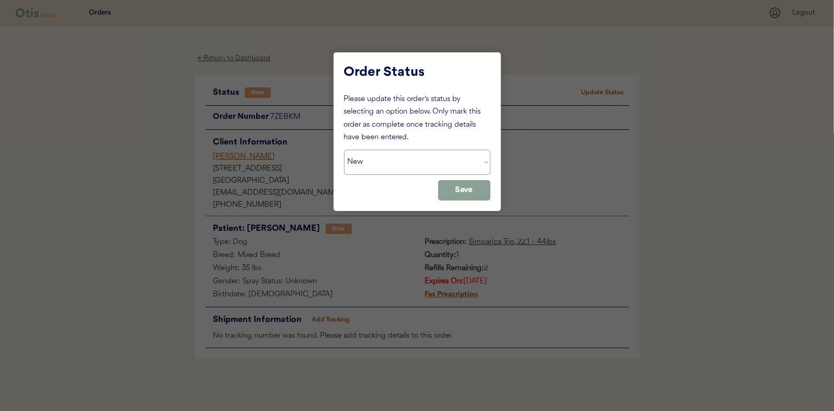
click at [435, 167] on select "Status On Hold New In Progress Complete Pending HW Consent Canceled" at bounding box center [417, 162] width 146 height 25
select select ""in_progress""
click at [344, 150] on select "Status On Hold New In Progress Complete Pending HW Consent Canceled" at bounding box center [417, 162] width 146 height 25
click at [460, 195] on button "Save" at bounding box center [464, 190] width 52 height 20
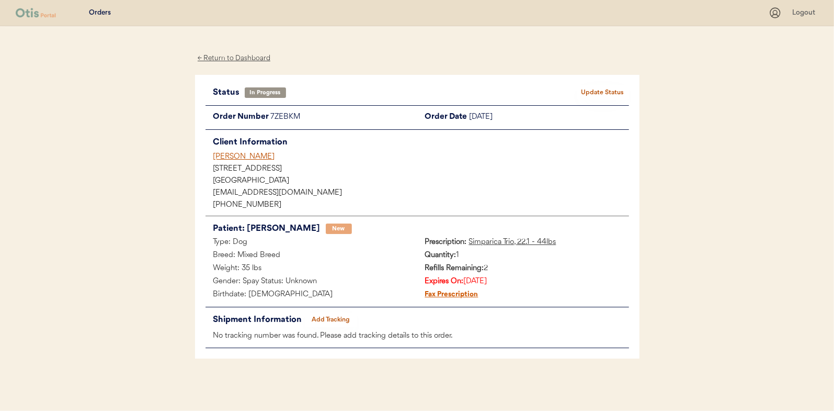
click at [220, 55] on div "← Return to Dashboard" at bounding box center [234, 58] width 78 height 12
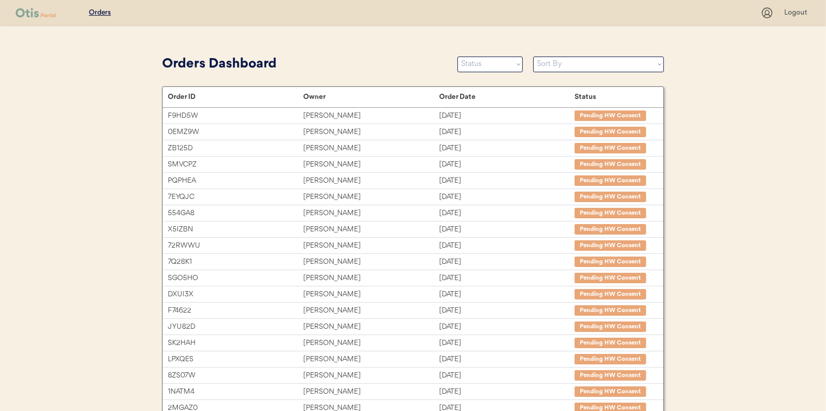
click at [468, 55] on div "Orders Dashboard Status On Hold New In Progress Complete Pending HW Consent Can…" at bounding box center [413, 64] width 502 height 24
click at [469, 59] on select "Status On Hold New In Progress Complete Pending HW Consent Canceled" at bounding box center [490, 64] width 65 height 16
select select ""new""
click at [458, 56] on select "Status On Hold New In Progress Complete Pending HW Consent Canceled" at bounding box center [490, 64] width 65 height 16
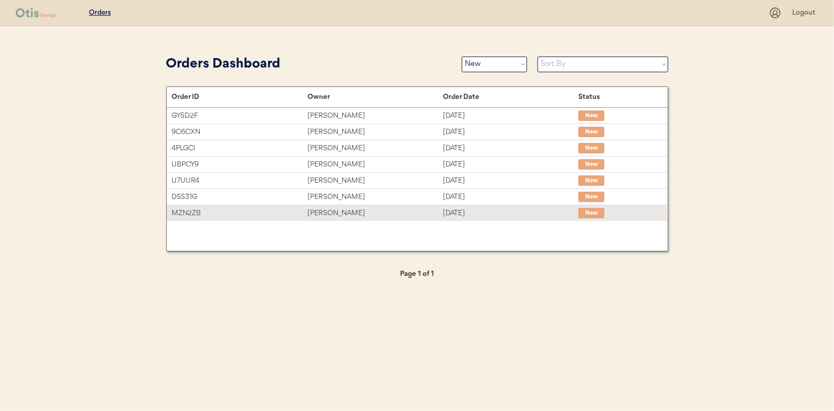
click at [435, 214] on div "[PERSON_NAME]" at bounding box center [375, 213] width 135 height 12
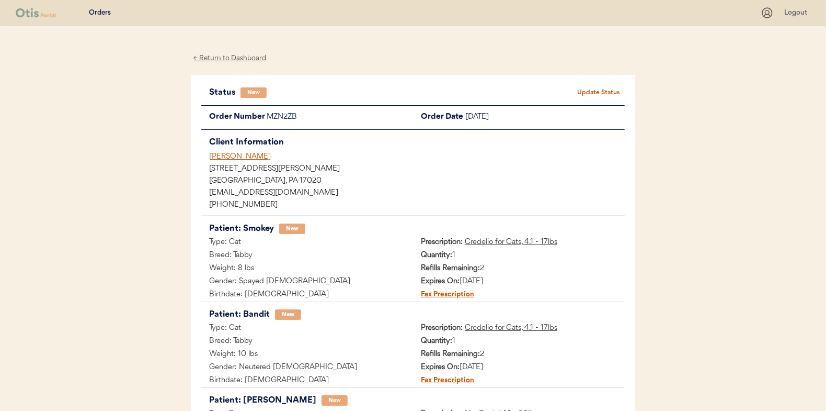
click at [579, 88] on button "Update Status" at bounding box center [599, 92] width 52 height 15
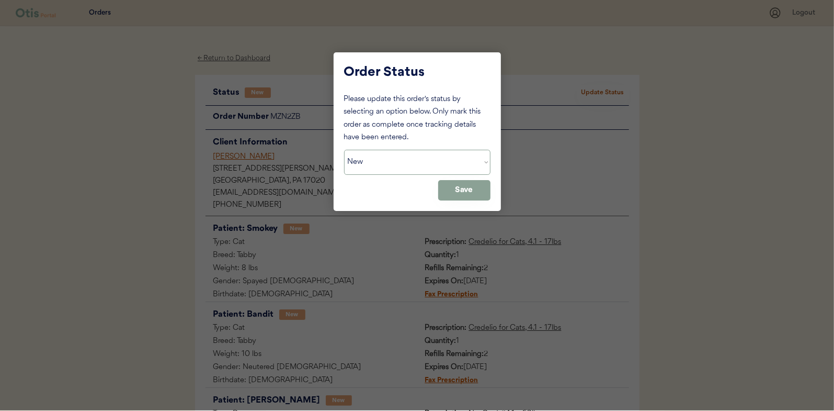
click at [411, 154] on select "Status On Hold New In Progress Complete Pending HW Consent Canceled" at bounding box center [417, 162] width 146 height 25
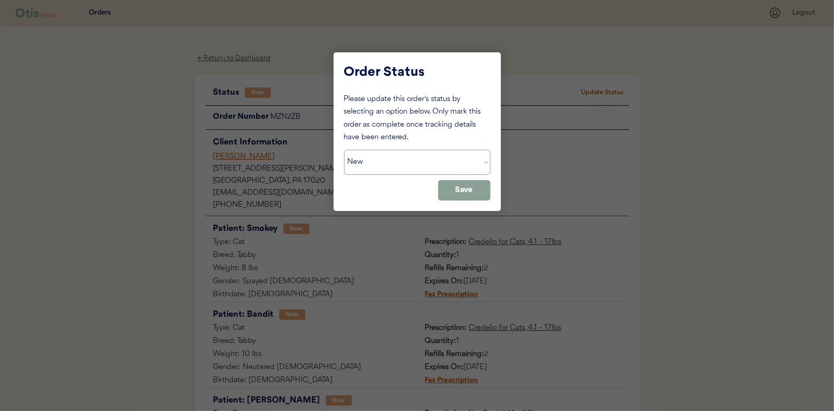
select select ""in_progress""
click at [344, 150] on select "Status On Hold New In Progress Complete Pending HW Consent Canceled" at bounding box center [417, 162] width 146 height 25
click at [468, 186] on button "Save" at bounding box center [464, 190] width 52 height 20
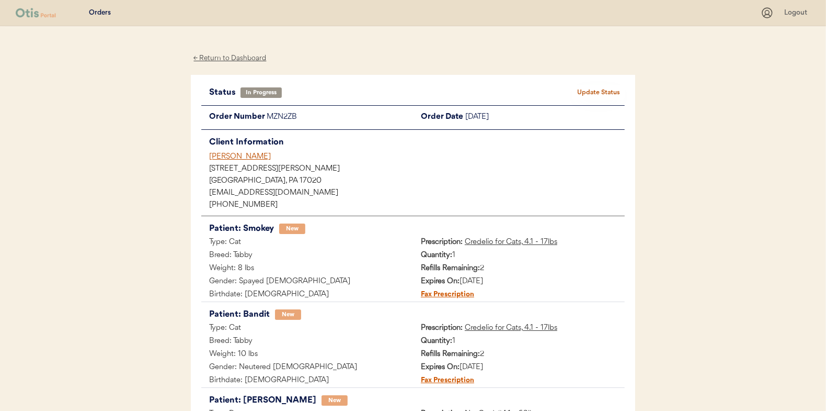
click at [238, 64] on div "← Return to Dashboard" at bounding box center [230, 58] width 78 height 12
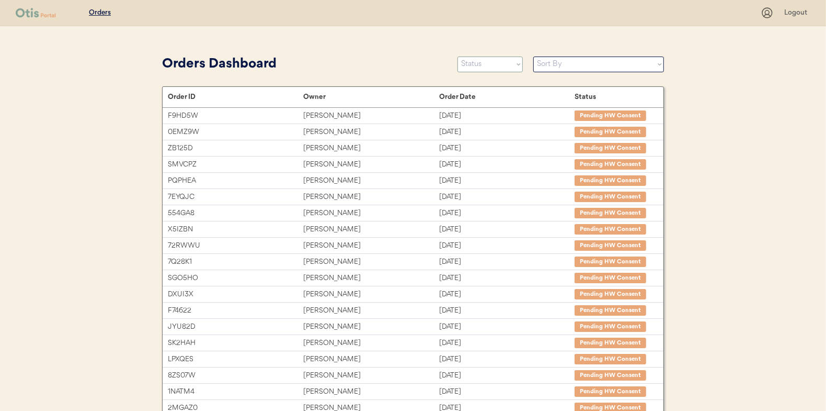
click at [488, 65] on select "Status On Hold New In Progress Complete Pending HW Consent Canceled" at bounding box center [490, 64] width 65 height 16
select select ""new""
click at [458, 56] on select "Status On Hold New In Progress Complete Pending HW Consent Canceled" at bounding box center [490, 64] width 65 height 16
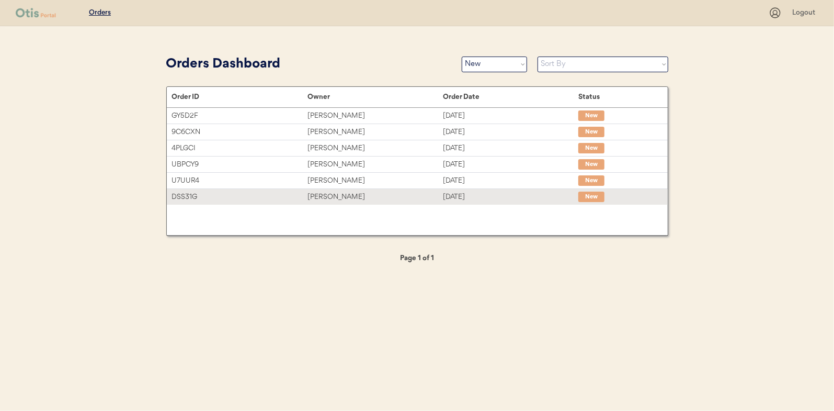
click at [289, 197] on div "DSS31G" at bounding box center [239, 197] width 135 height 12
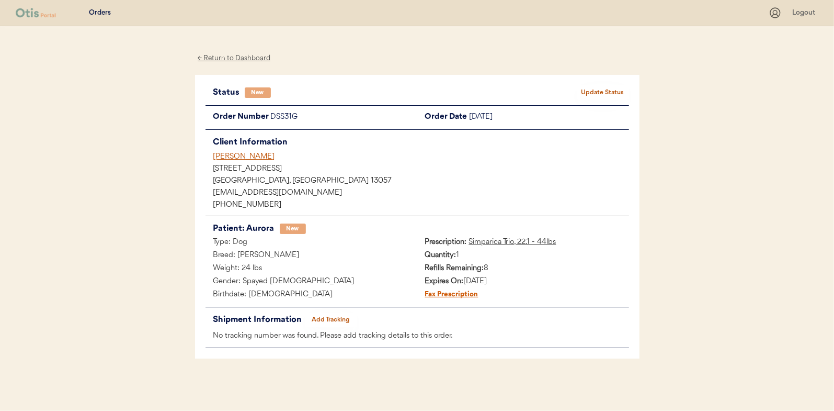
click at [583, 94] on button "Update Status" at bounding box center [603, 92] width 52 height 15
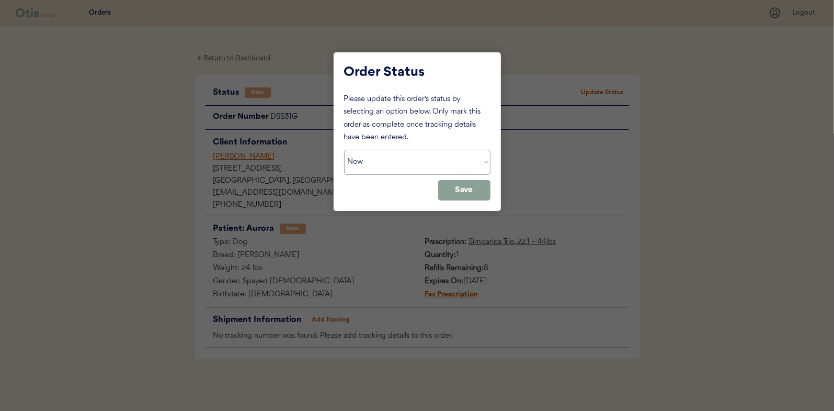
click at [405, 161] on select "Status On Hold New In Progress Complete Pending HW Consent Canceled" at bounding box center [417, 162] width 146 height 25
select select ""in_progress""
click at [344, 150] on select "Status On Hold New In Progress Complete Pending HW Consent Canceled" at bounding box center [417, 162] width 146 height 25
click at [453, 188] on button "Save" at bounding box center [464, 190] width 52 height 20
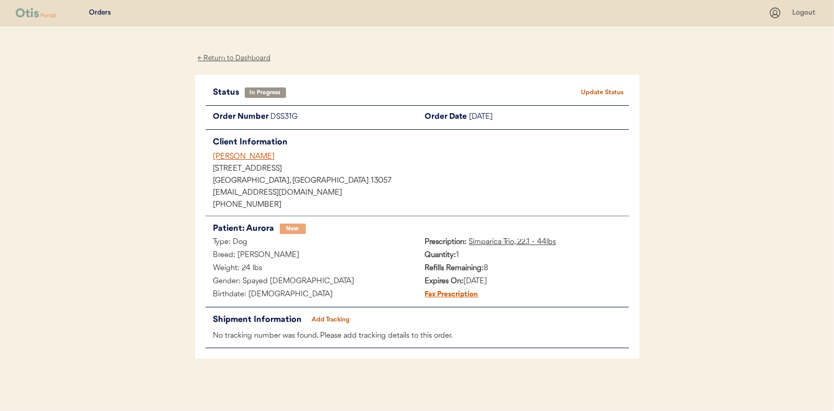
click at [213, 54] on div "← Return to Dashboard" at bounding box center [234, 58] width 78 height 12
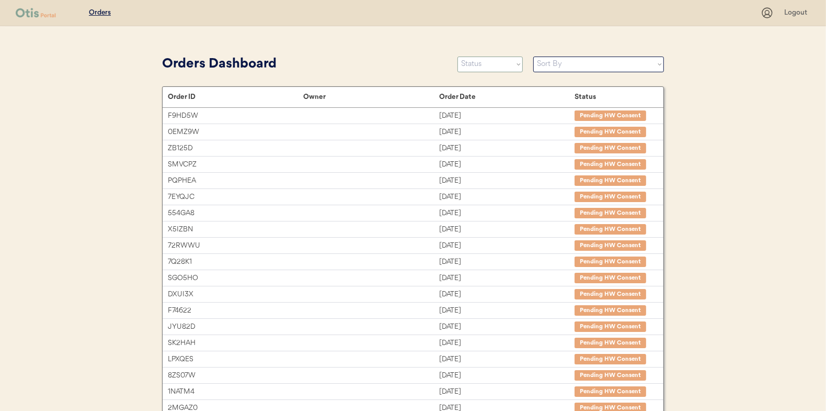
click at [476, 67] on select "Status On Hold New In Progress Complete Pending HW Consent Canceled" at bounding box center [490, 64] width 65 height 16
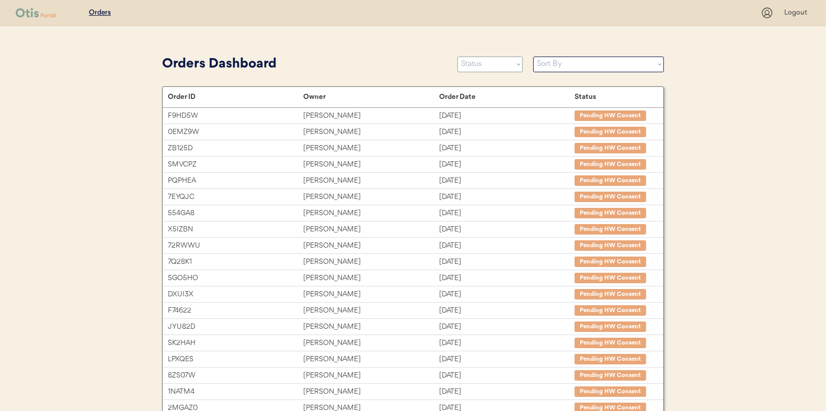
select select ""new""
click at [458, 56] on select "Status On Hold New In Progress Complete Pending HW Consent Canceled" at bounding box center [490, 64] width 65 height 16
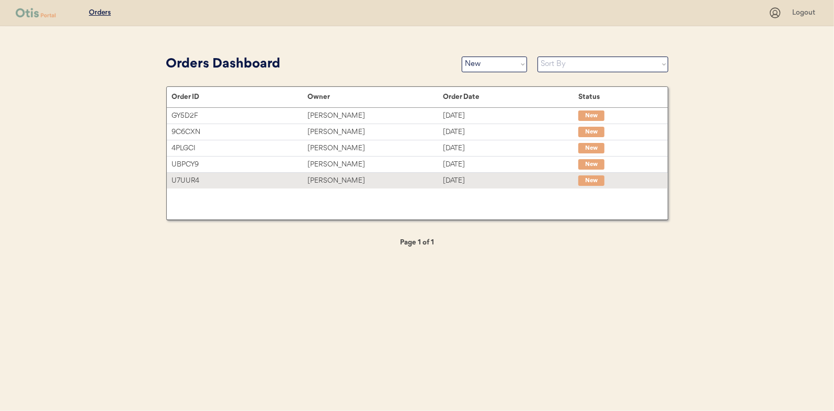
click at [381, 186] on div "[PERSON_NAME]" at bounding box center [375, 181] width 135 height 12
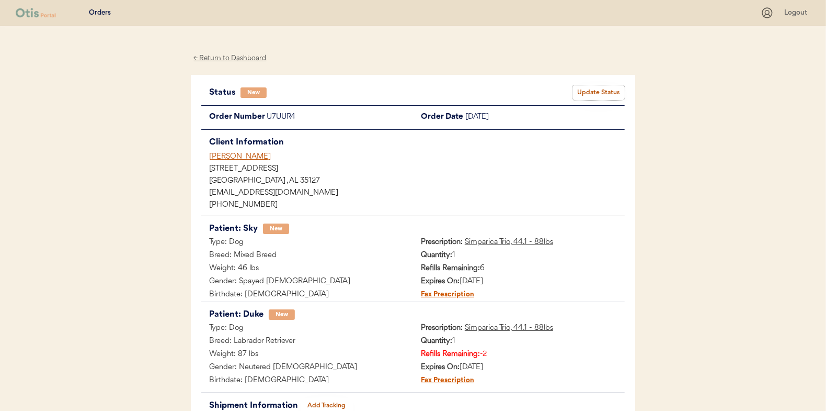
click at [598, 94] on button "Update Status" at bounding box center [599, 92] width 52 height 15
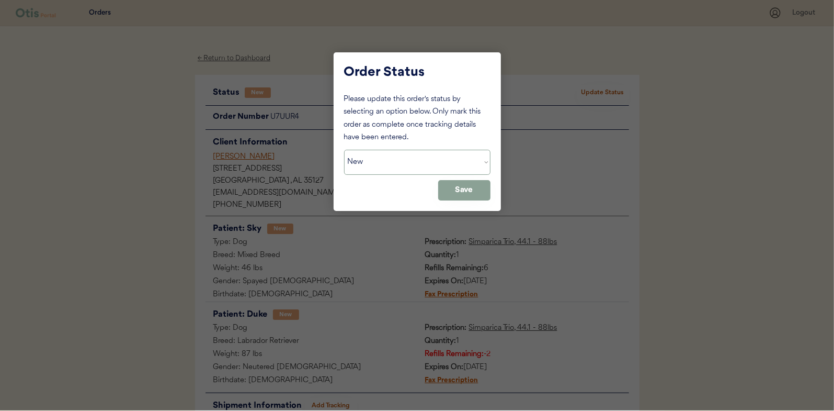
click at [436, 164] on select "Status On Hold New In Progress Complete Pending HW Consent Canceled" at bounding box center [417, 162] width 146 height 25
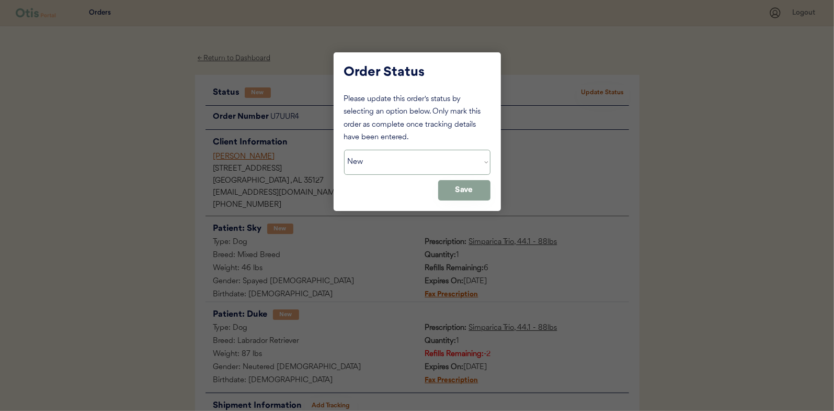
select select ""in_progress""
click at [344, 150] on select "Status On Hold New In Progress Complete Pending HW Consent Canceled" at bounding box center [417, 162] width 146 height 25
click at [452, 190] on button "Save" at bounding box center [464, 190] width 52 height 20
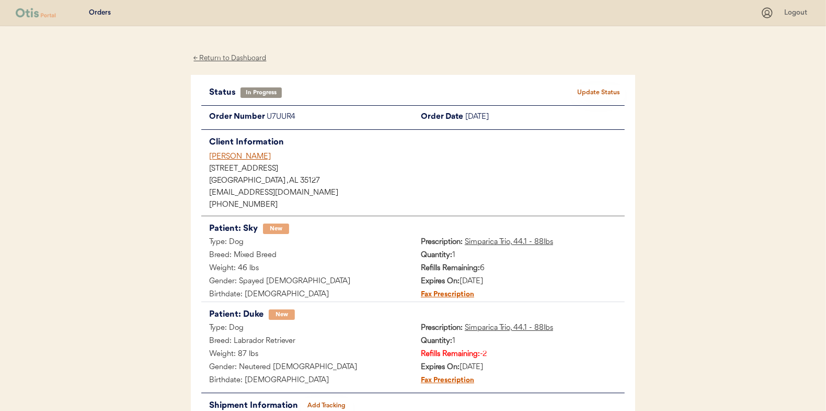
click at [227, 57] on div "← Return to Dashboard" at bounding box center [230, 58] width 78 height 12
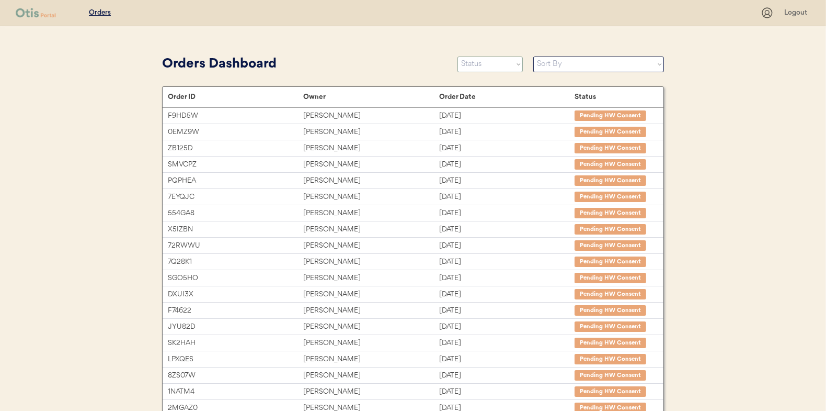
click at [479, 67] on select "Status On Hold New In Progress Complete Pending HW Consent Canceled" at bounding box center [490, 64] width 65 height 16
select select ""new""
click at [458, 56] on select "Status On Hold New In Progress Complete Pending HW Consent Canceled" at bounding box center [490, 64] width 65 height 16
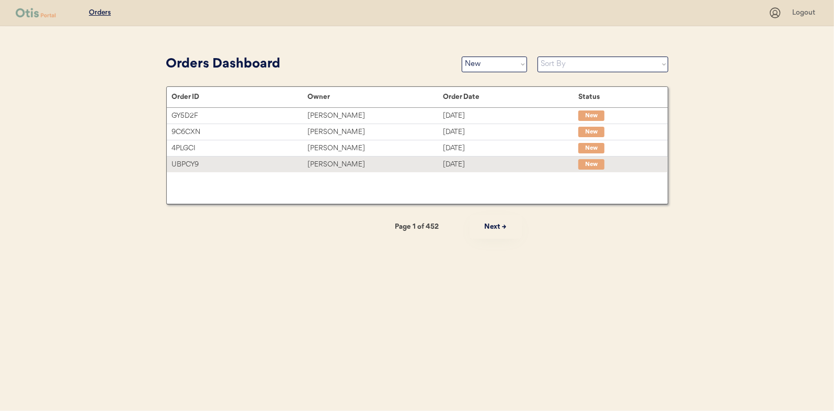
click at [440, 164] on div "[PERSON_NAME]" at bounding box center [375, 164] width 135 height 12
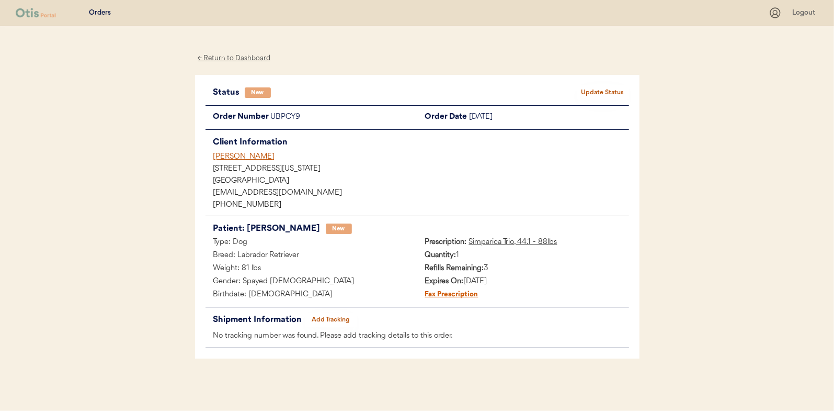
click at [604, 80] on div "Status New Update Status Order Number UBPCY9 Order Date September 16, 2025 Clie…" at bounding box center [417, 217] width 445 height 284
click at [599, 94] on button "Update Status" at bounding box center [603, 92] width 52 height 15
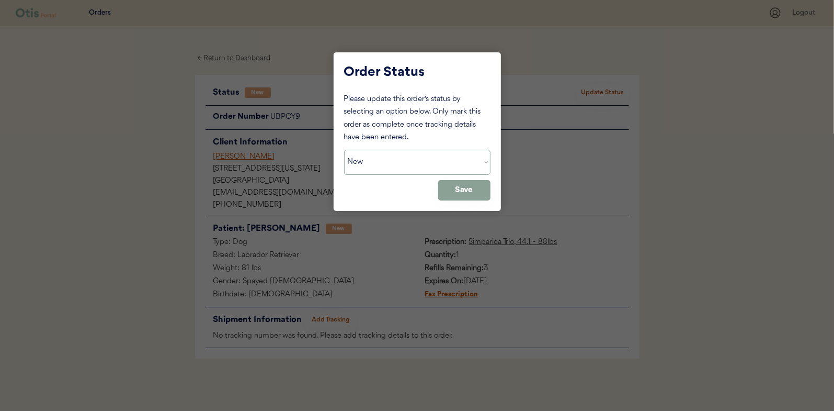
click at [431, 155] on select "Status On Hold New In Progress Complete Pending HW Consent Canceled" at bounding box center [417, 162] width 146 height 25
select select ""in_progress""
click at [344, 150] on select "Status On Hold New In Progress Complete Pending HW Consent Canceled" at bounding box center [417, 162] width 146 height 25
click at [440, 182] on button "Save" at bounding box center [464, 190] width 52 height 20
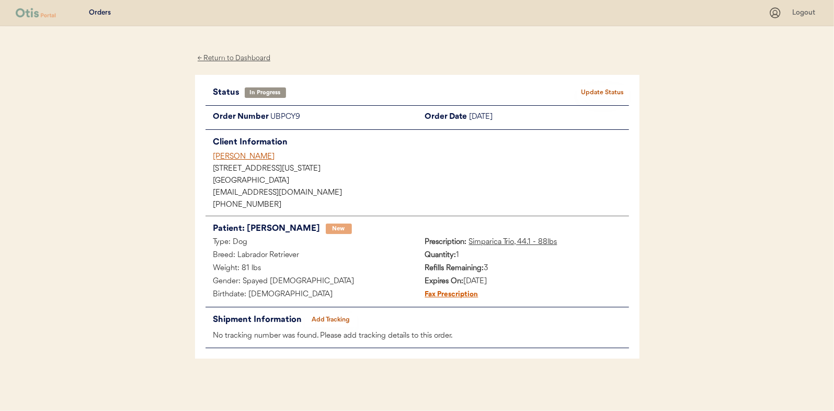
click at [241, 51] on div "← Return to Dashboard Status In Progress Update Status Order Number UBPCY9 Orde…" at bounding box center [417, 218] width 445 height 384
click at [245, 62] on div "← Return to Dashboard" at bounding box center [234, 58] width 78 height 12
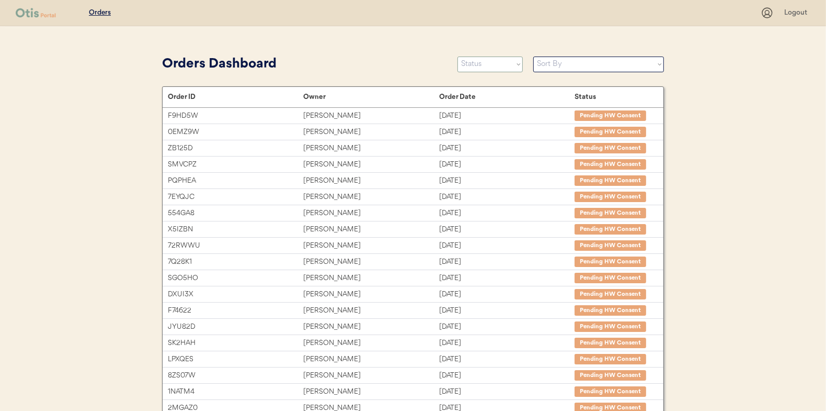
click at [486, 64] on select "Status On Hold New In Progress Complete Pending HW Consent Canceled" at bounding box center [490, 64] width 65 height 16
select select ""new""
click at [458, 56] on select "Status On Hold New In Progress Complete Pending HW Consent Canceled" at bounding box center [490, 64] width 65 height 16
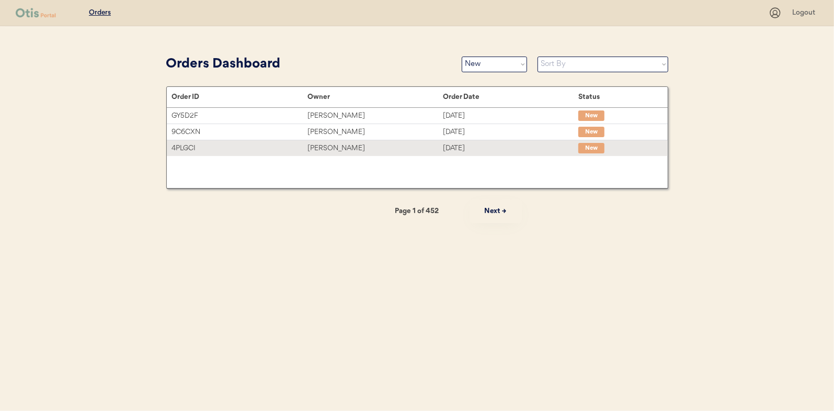
click at [301, 149] on div "4PLGCI" at bounding box center [239, 148] width 135 height 12
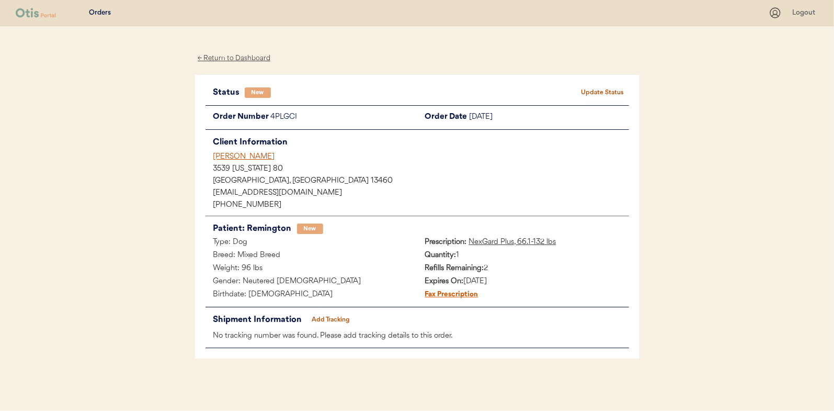
click at [581, 88] on button "Update Status" at bounding box center [603, 92] width 52 height 15
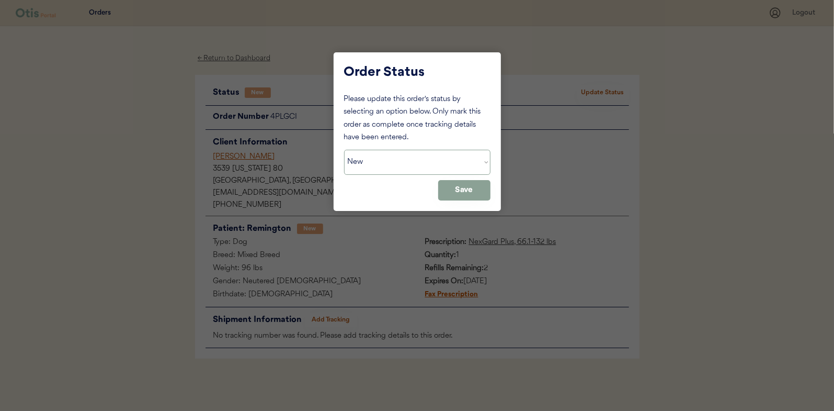
click at [423, 156] on select "Status On Hold New In Progress Complete Pending HW Consent Canceled" at bounding box center [417, 162] width 146 height 25
select select ""in_progress""
click at [344, 150] on select "Status On Hold New In Progress Complete Pending HW Consent Canceled" at bounding box center [417, 162] width 146 height 25
click at [460, 200] on div "Order Status Please update this order's status by selecting an option below. On…" at bounding box center [417, 131] width 167 height 158
click at [472, 196] on button "Save" at bounding box center [464, 190] width 52 height 20
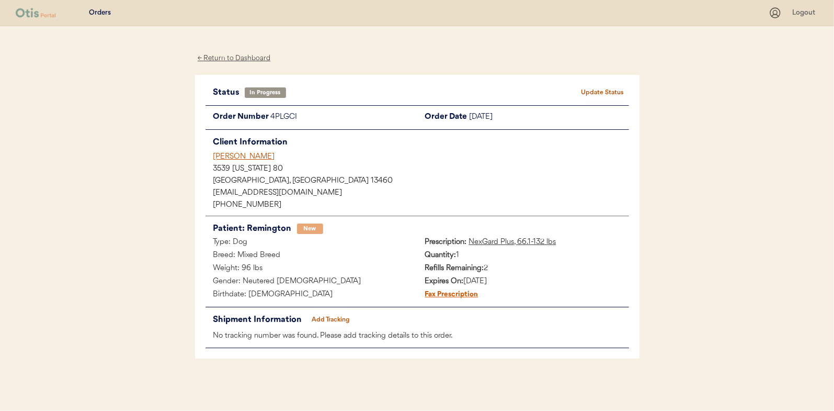
click at [248, 56] on div "← Return to Dashboard" at bounding box center [234, 58] width 78 height 12
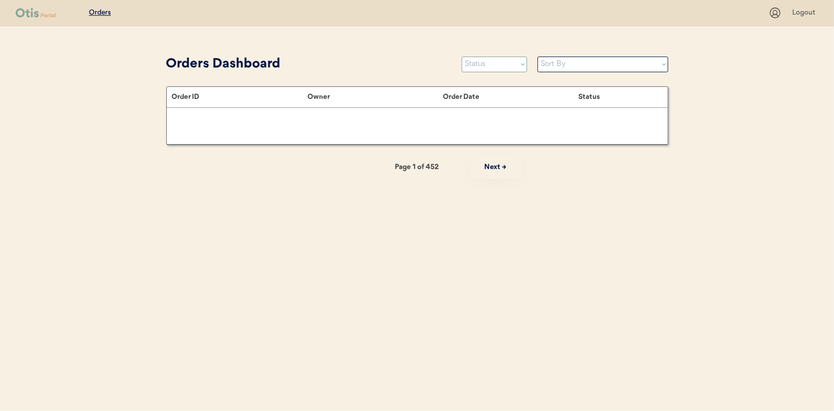
click at [507, 59] on select "Status On Hold New In Progress Complete Pending HW Consent Canceled" at bounding box center [494, 64] width 65 height 16
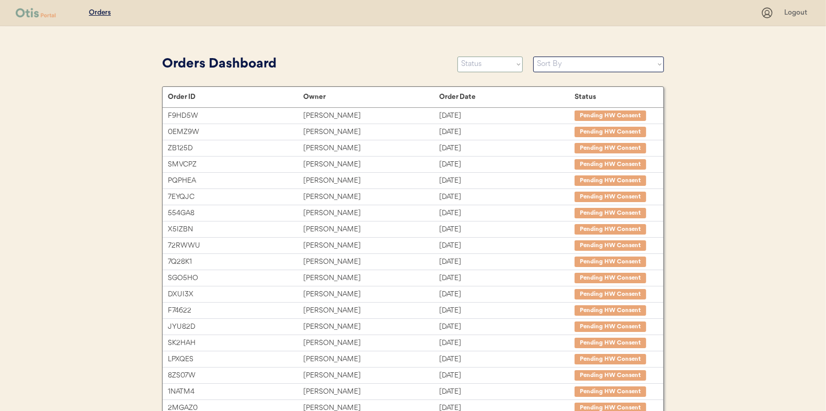
select select ""new""
click at [458, 56] on select "Status On Hold New In Progress Complete Pending HW Consent Canceled" at bounding box center [490, 64] width 65 height 16
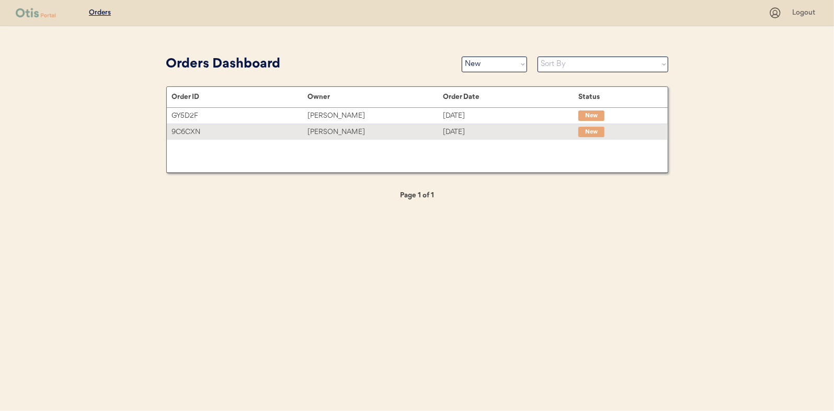
click at [510, 135] on div "Sep 16, 2025" at bounding box center [510, 132] width 135 height 12
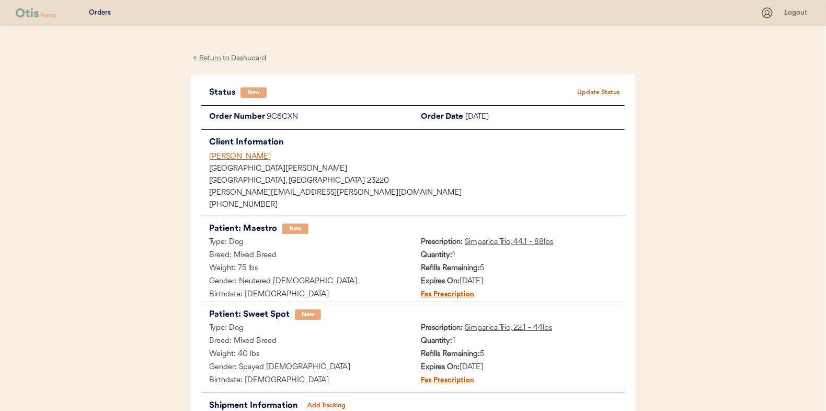
click at [591, 92] on button "Update Status" at bounding box center [599, 92] width 52 height 15
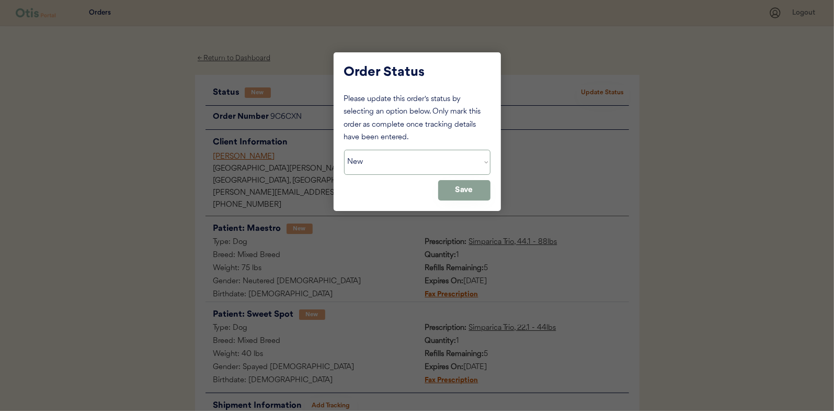
drag, startPoint x: 444, startPoint y: 159, endPoint x: 436, endPoint y: 166, distance: 10.4
click at [444, 159] on select "Status On Hold New In Progress Complete Pending HW Consent Canceled" at bounding box center [417, 162] width 146 height 25
select select ""in_progress""
click at [344, 150] on select "Status On Hold New In Progress Complete Pending HW Consent Canceled" at bounding box center [417, 162] width 146 height 25
click at [452, 190] on button "Save" at bounding box center [464, 190] width 52 height 20
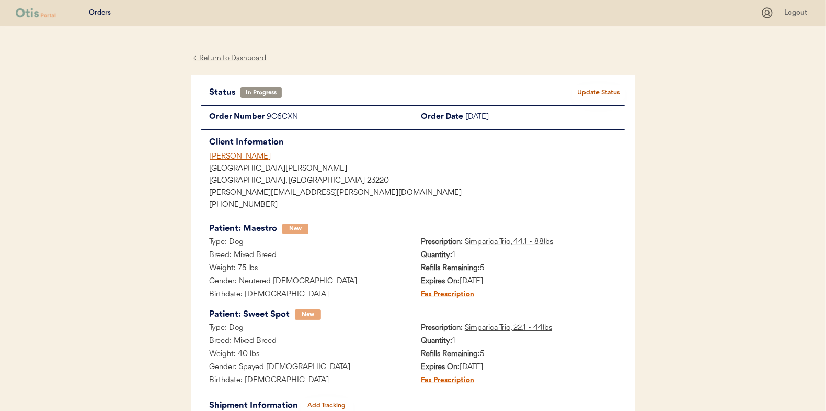
click at [242, 59] on div "← Return to Dashboard" at bounding box center [230, 58] width 78 height 12
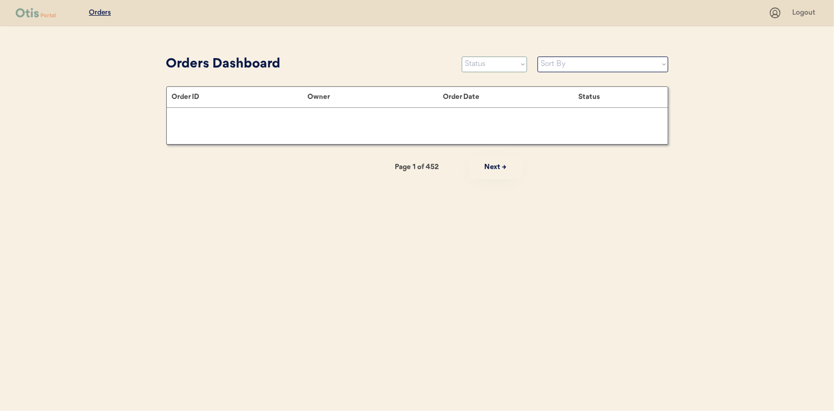
click at [500, 66] on select "Status On Hold New In Progress Complete Pending HW Consent Canceled" at bounding box center [494, 64] width 65 height 16
select select ""new""
click at [462, 56] on select "Status On Hold New In Progress Complete Pending HW Consent Canceled" at bounding box center [494, 64] width 65 height 16
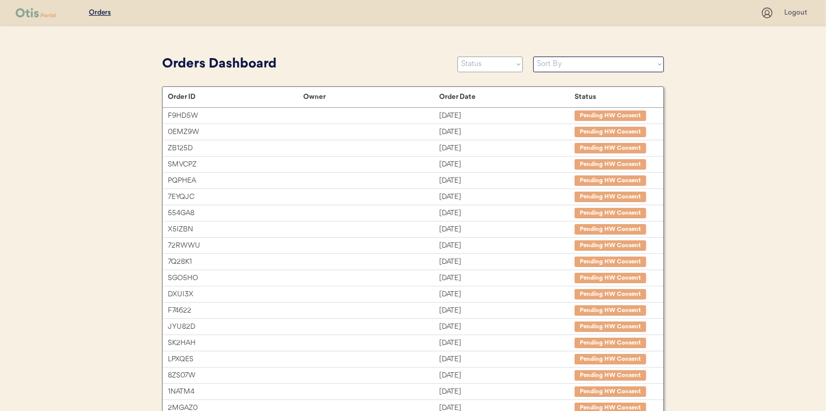
click at [495, 67] on select "Status On Hold New In Progress Complete Pending HW Consent Canceled" at bounding box center [490, 64] width 65 height 16
select select ""new""
click at [458, 56] on select "Status On Hold New In Progress Complete Pending HW Consent Canceled" at bounding box center [490, 64] width 65 height 16
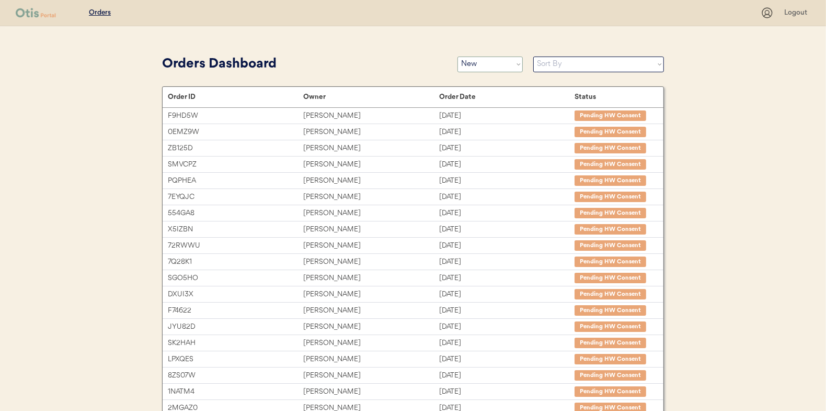
click at [485, 66] on select "Status On Hold New In Progress Complete Pending HW Consent Canceled" at bounding box center [490, 64] width 65 height 16
click at [458, 56] on select "Status On Hold New In Progress Complete Pending HW Consent Canceled" at bounding box center [490, 64] width 65 height 16
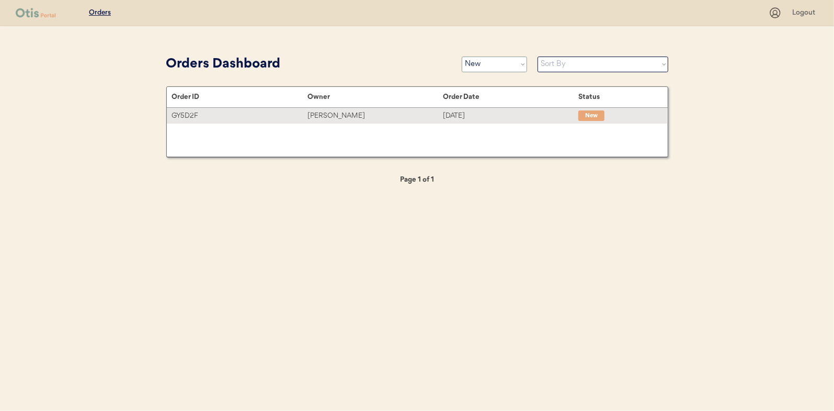
click at [386, 114] on div "[PERSON_NAME]" at bounding box center [375, 116] width 135 height 12
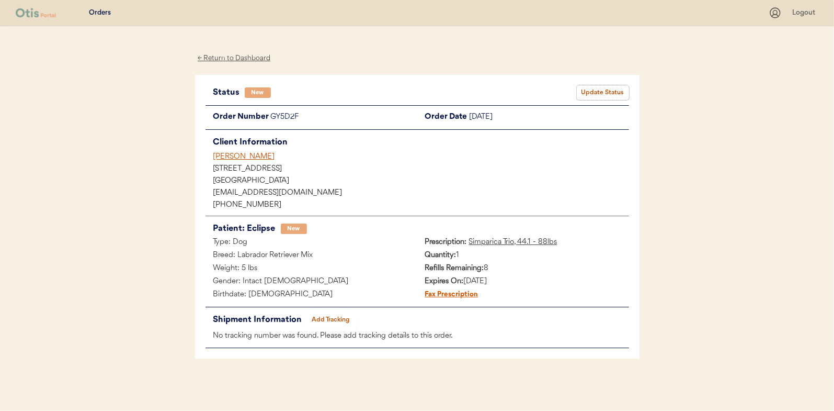
click at [586, 99] on button "Update Status" at bounding box center [603, 92] width 52 height 15
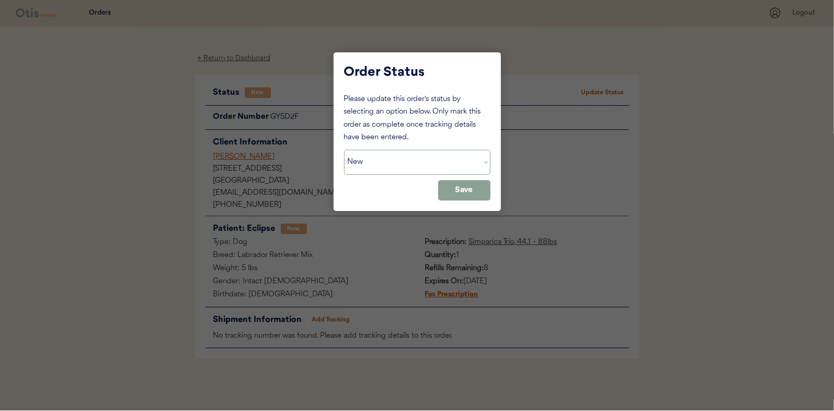
drag, startPoint x: 462, startPoint y: 160, endPoint x: 458, endPoint y: 165, distance: 6.3
click at [462, 160] on select "Status On Hold New In Progress Complete Pending HW Consent Canceled" at bounding box center [417, 162] width 146 height 25
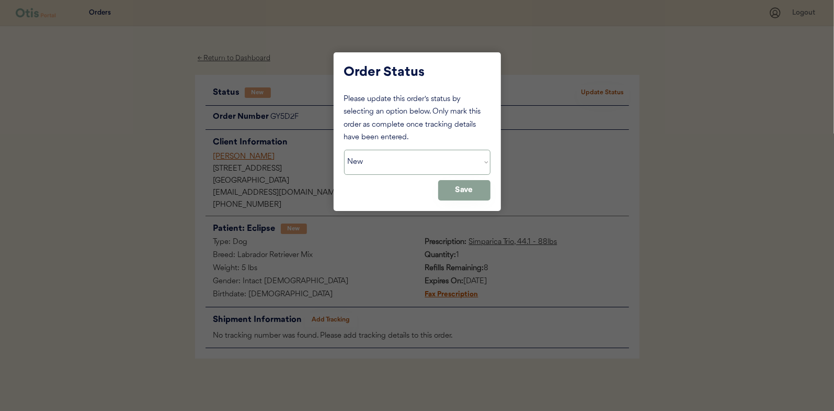
select select ""in_progress""
click at [344, 150] on select "Status On Hold New In Progress Complete Pending HW Consent Canceled" at bounding box center [417, 162] width 146 height 25
click at [479, 189] on button "Save" at bounding box center [464, 190] width 52 height 20
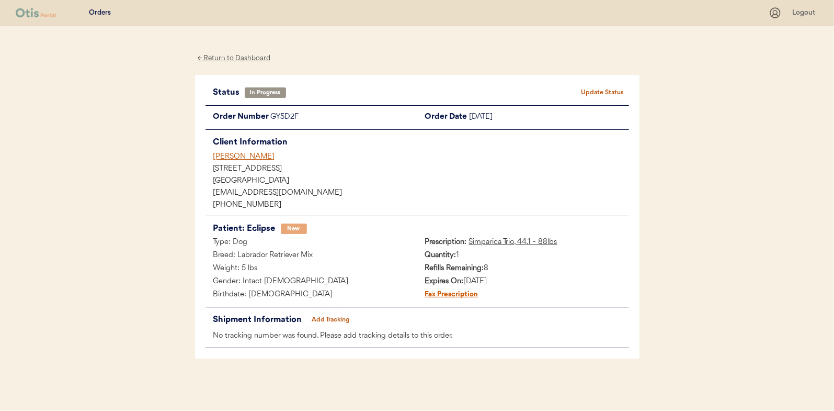
click at [241, 57] on div "← Return to Dashboard" at bounding box center [234, 58] width 78 height 12
